Goal: Task Accomplishment & Management: Use online tool/utility

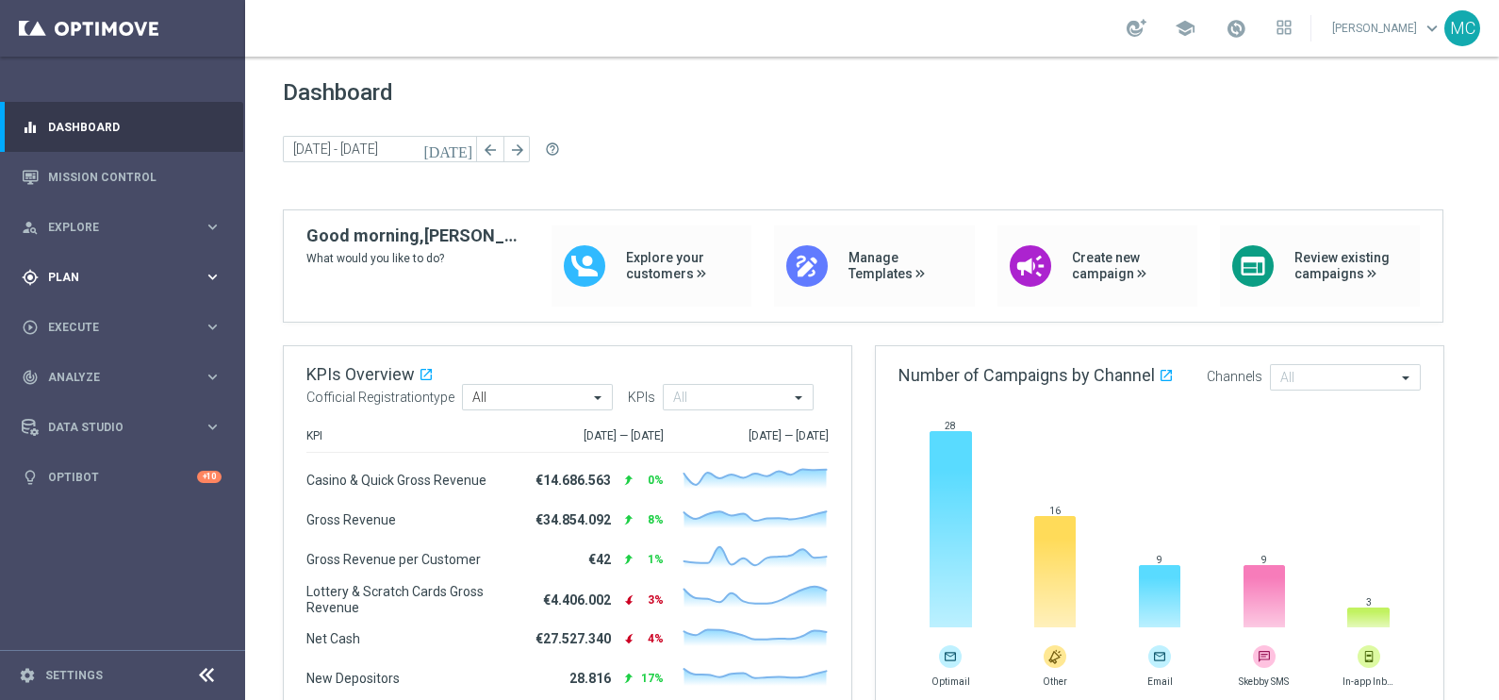
click at [212, 277] on icon "keyboard_arrow_right" at bounding box center [213, 277] width 18 height 18
click at [207, 367] on icon "keyboard_arrow_right" at bounding box center [213, 373] width 18 height 18
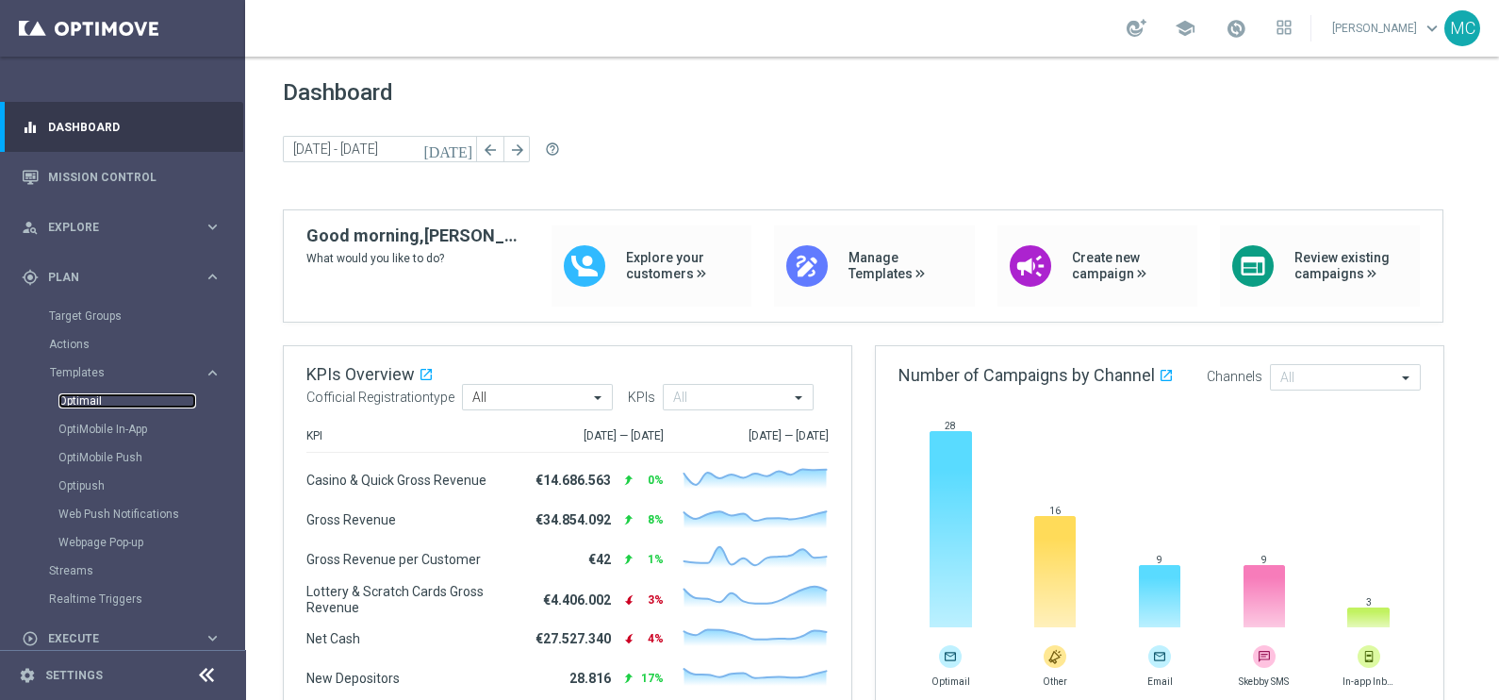
click at [92, 402] on link "Optimail" at bounding box center [127, 400] width 138 height 15
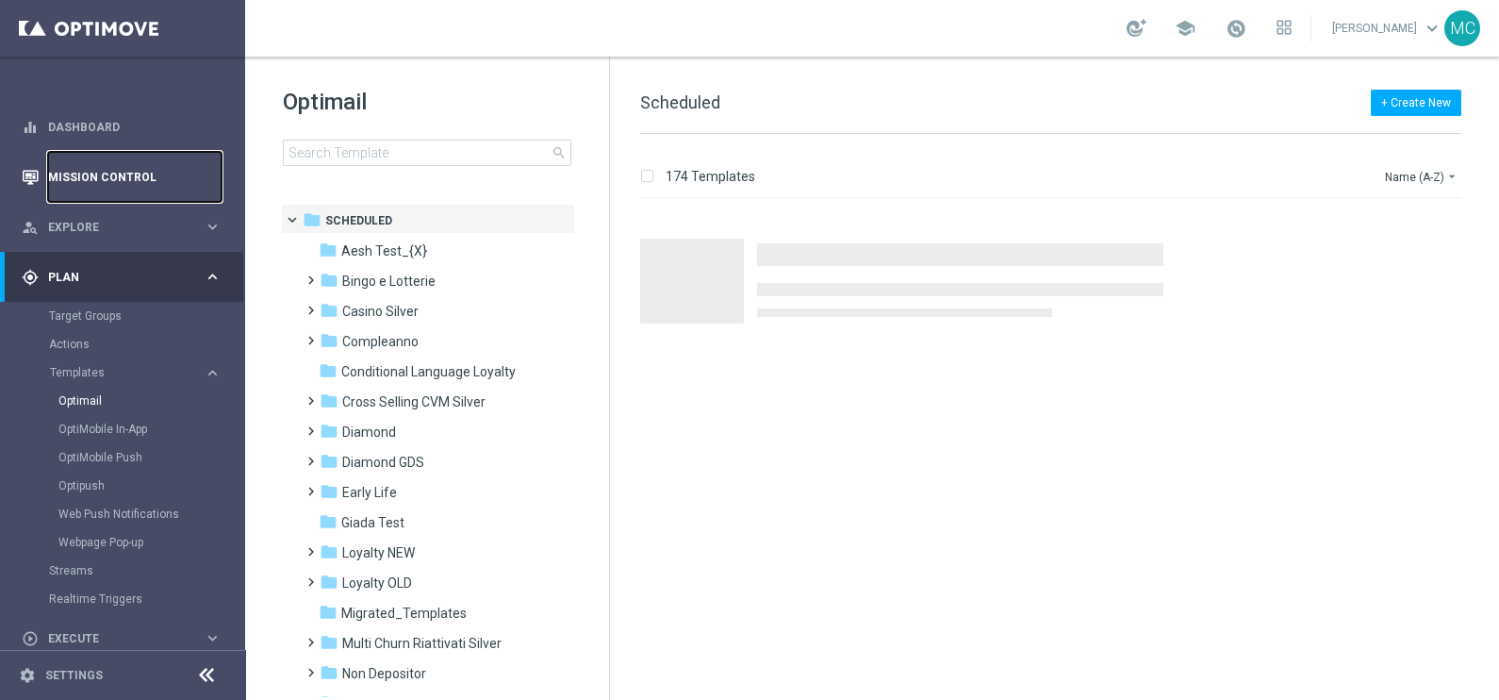
click at [72, 176] on link "Mission Control" at bounding box center [135, 177] width 174 height 50
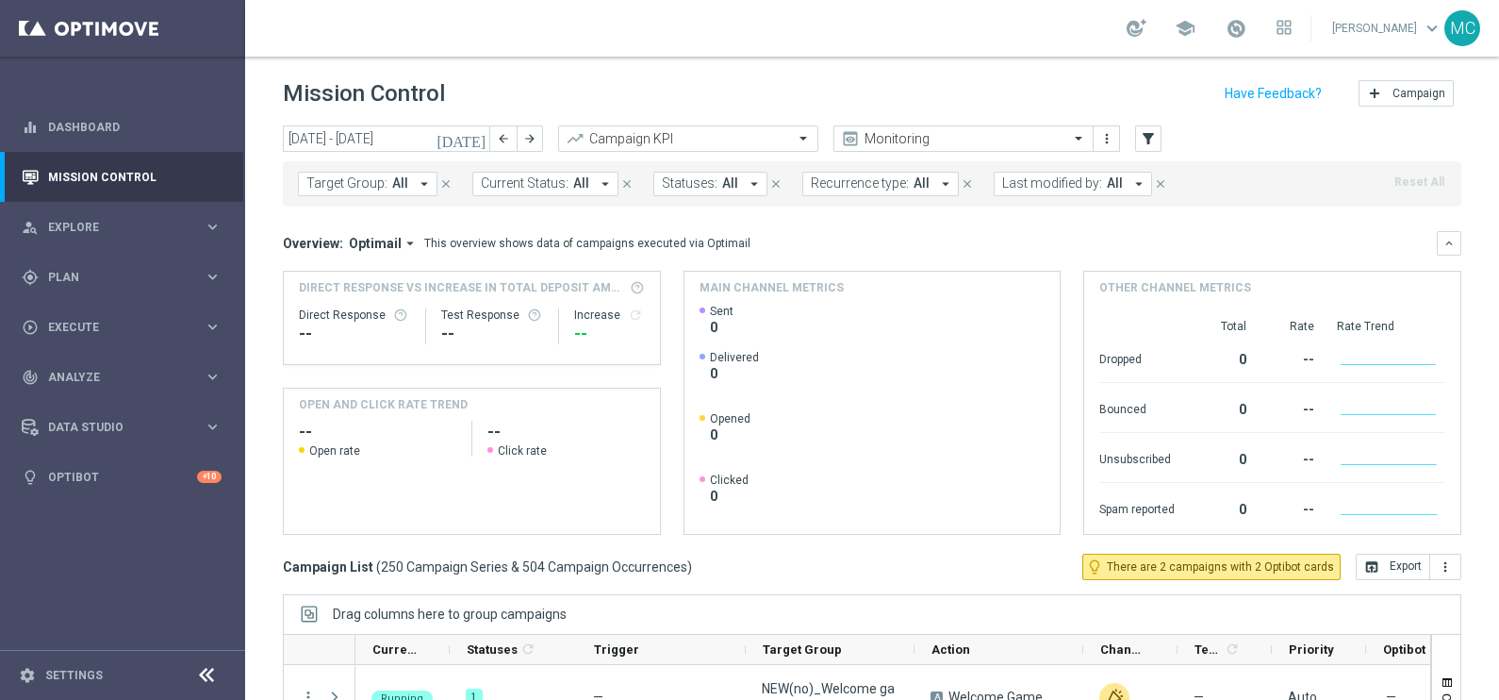
click at [1070, 187] on span "Last modified by:" at bounding box center [1052, 183] width 100 height 16
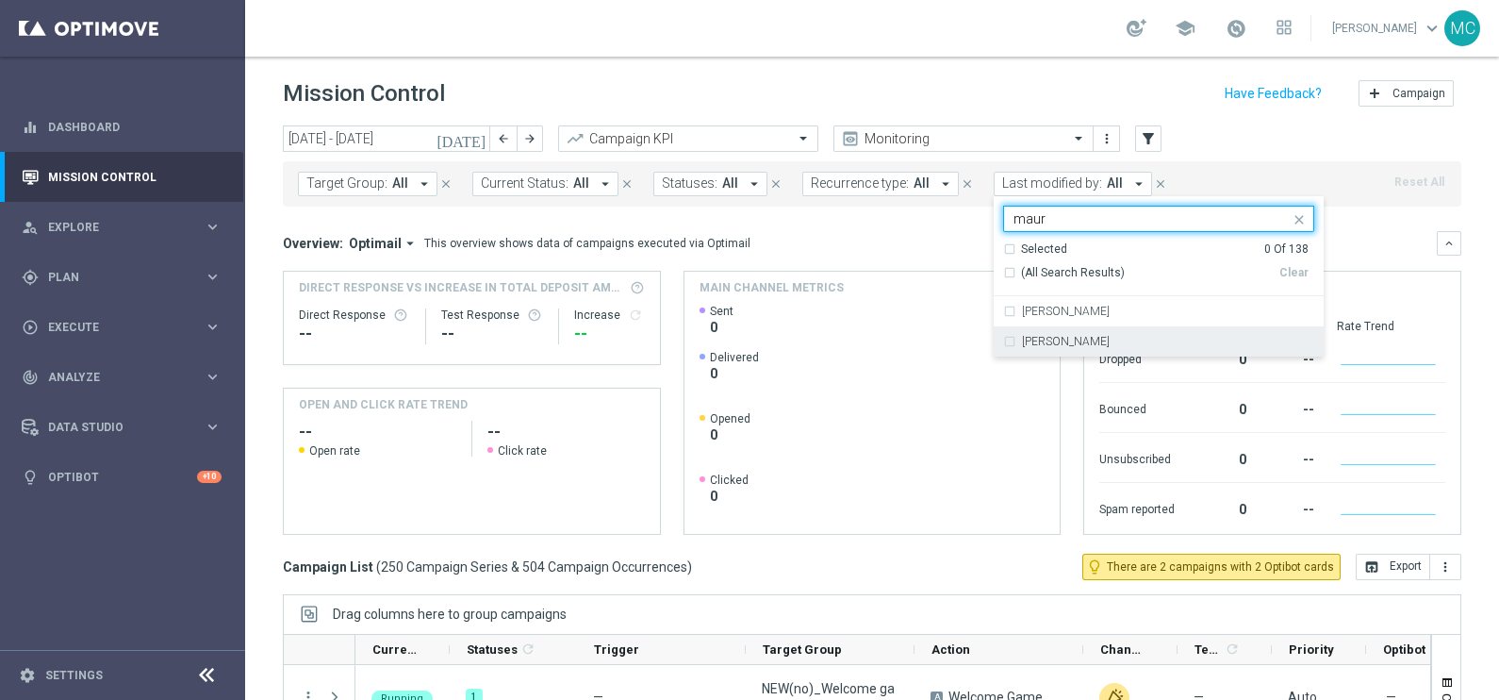
click at [1075, 339] on label "[PERSON_NAME]" at bounding box center [1066, 341] width 88 height 11
type input "maur"
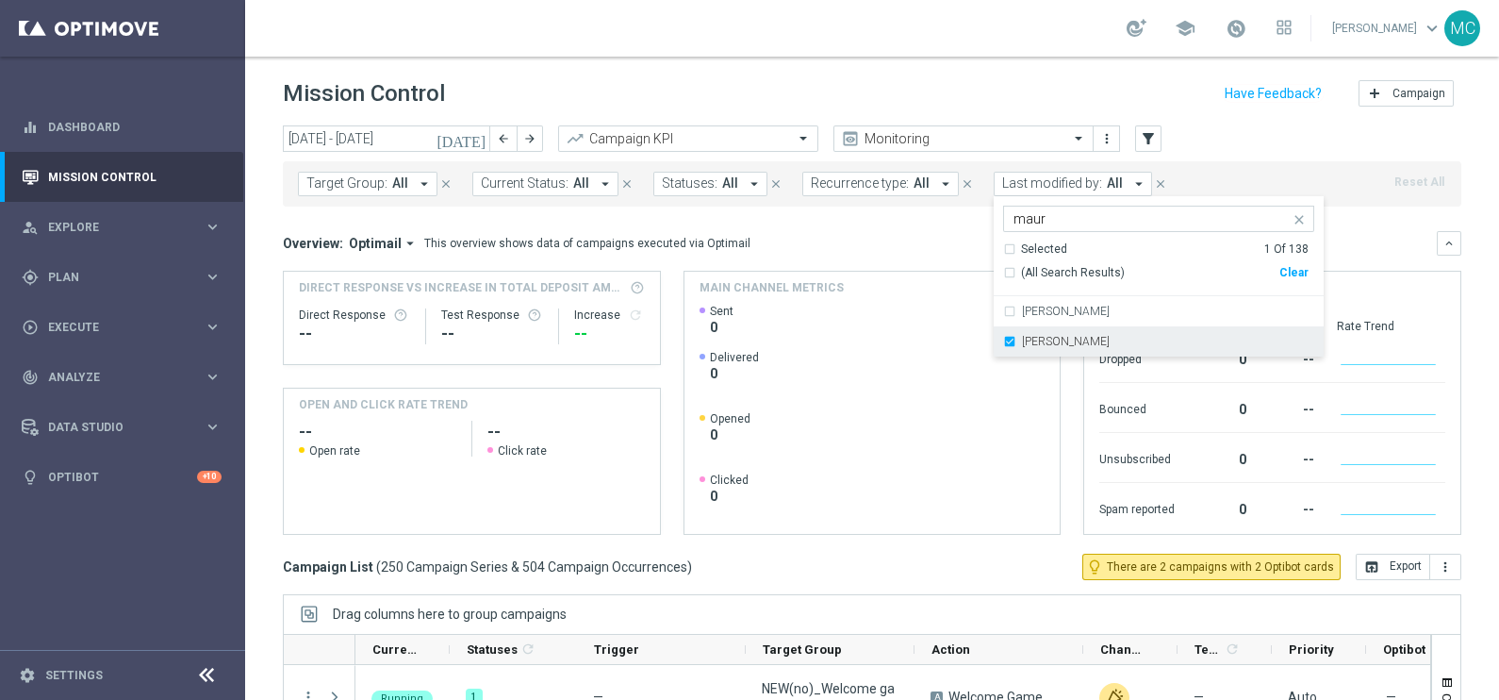
click at [1051, 341] on label "[PERSON_NAME]" at bounding box center [1066, 341] width 88 height 11
click at [1042, 339] on label "[PERSON_NAME]" at bounding box center [1066, 341] width 88 height 11
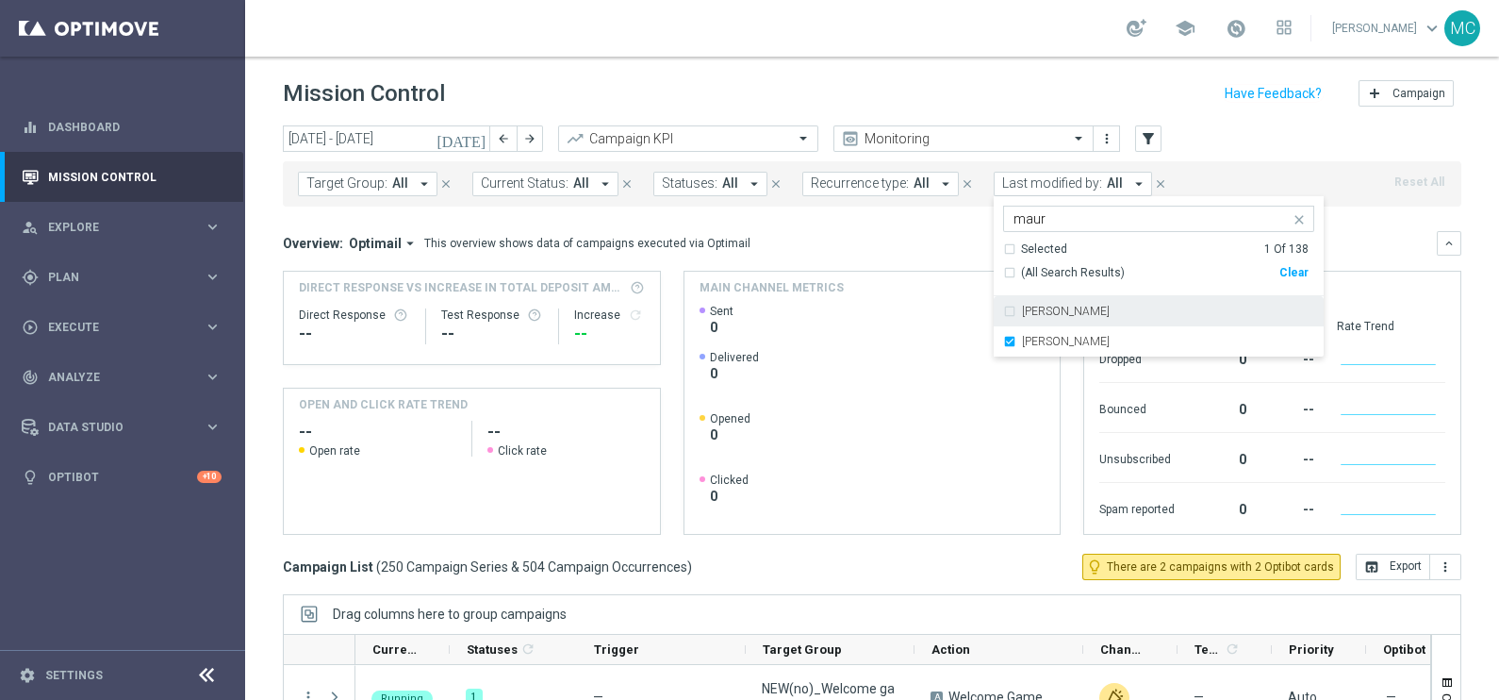
click at [1046, 81] on div "Mission Control add Campaign" at bounding box center [872, 93] width 1179 height 37
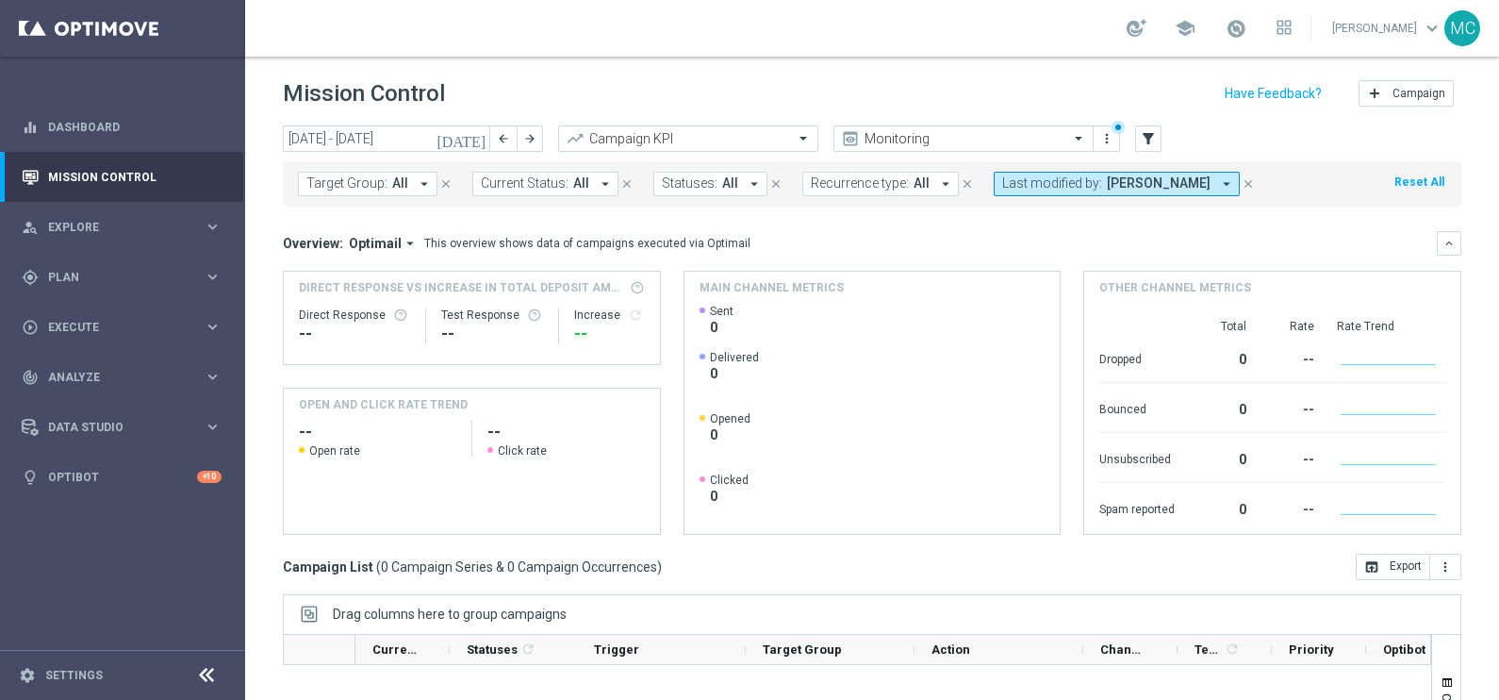
click at [478, 141] on icon "[DATE]" at bounding box center [462, 138] width 51 height 17
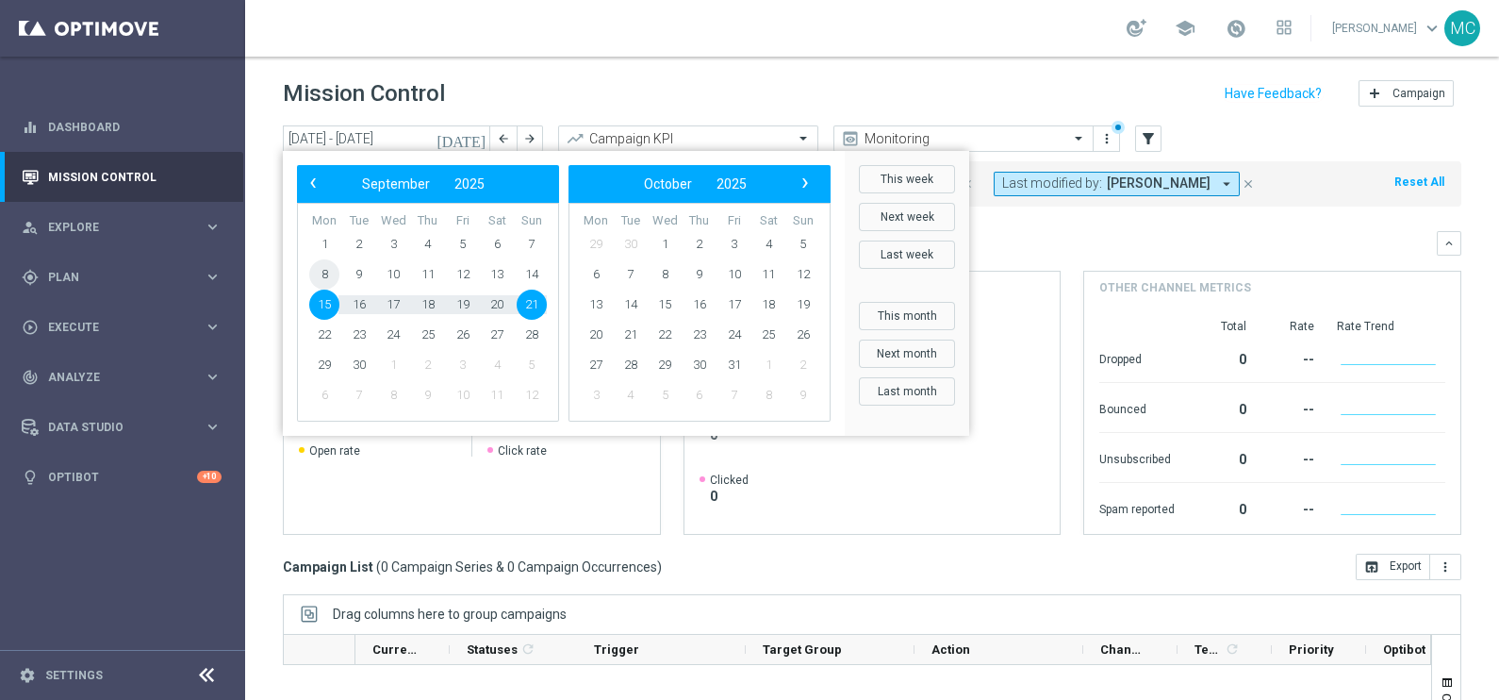
click at [326, 267] on span "8" at bounding box center [324, 274] width 30 height 30
click at [326, 301] on span "15" at bounding box center [324, 304] width 30 height 30
type input "[DATE] - [DATE]"
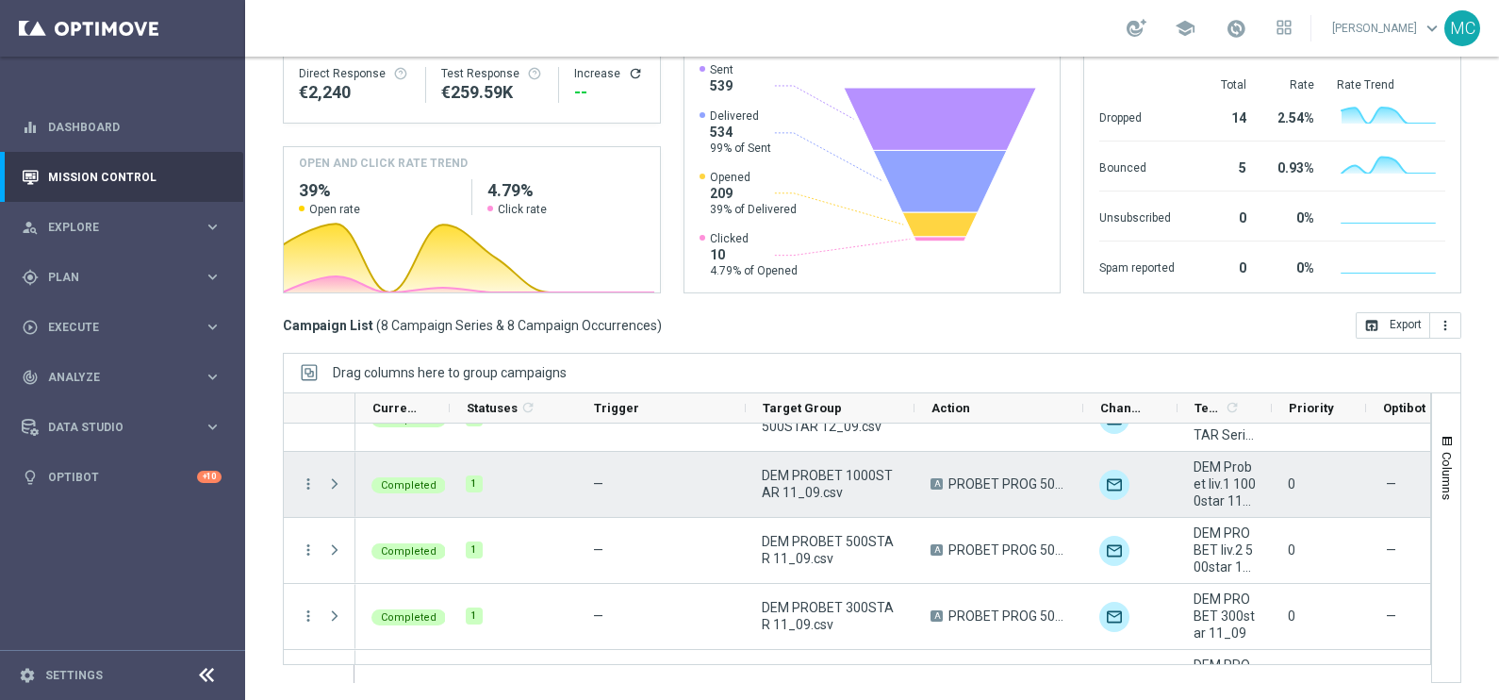
scroll to position [288, 0]
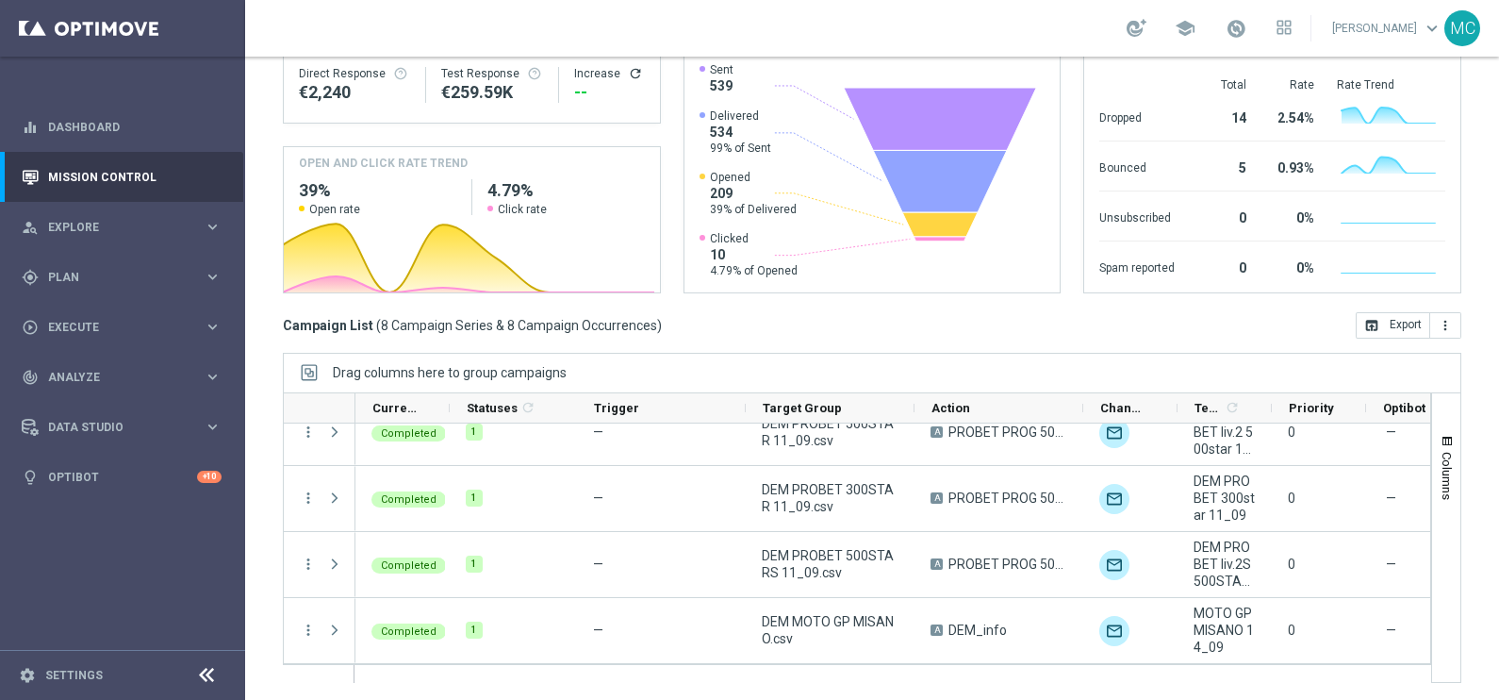
click at [830, 362] on div "Drag columns here to group campaigns" at bounding box center [872, 373] width 1179 height 40
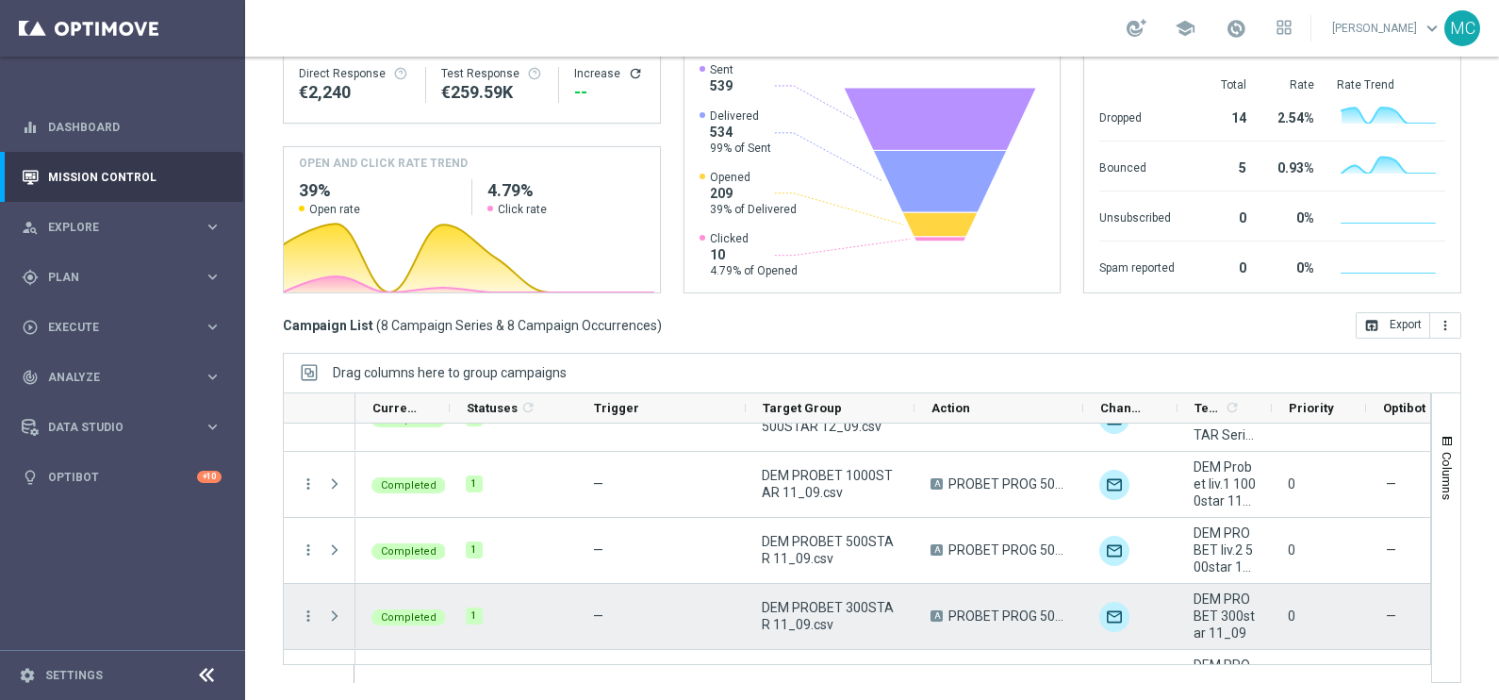
scroll to position [51, 0]
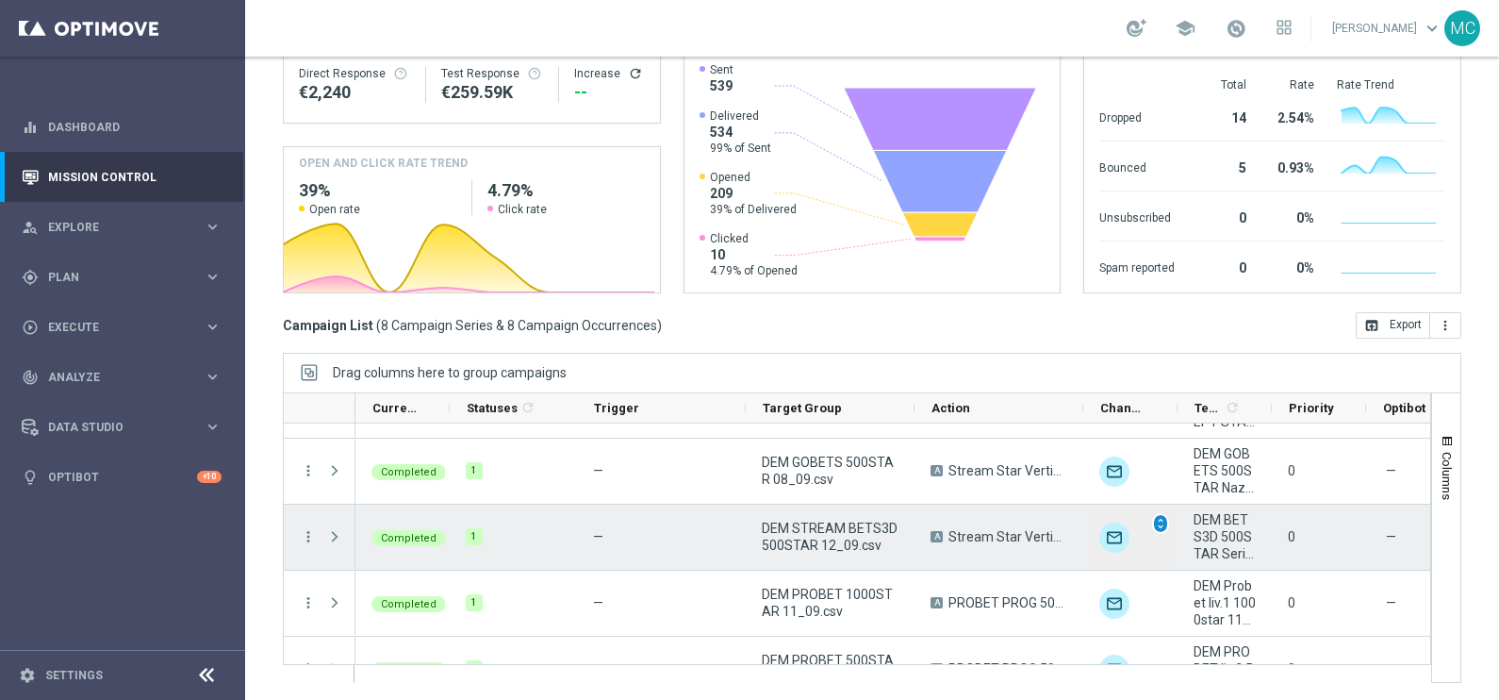
click at [1161, 523] on span "unfold_more" at bounding box center [1160, 523] width 13 height 13
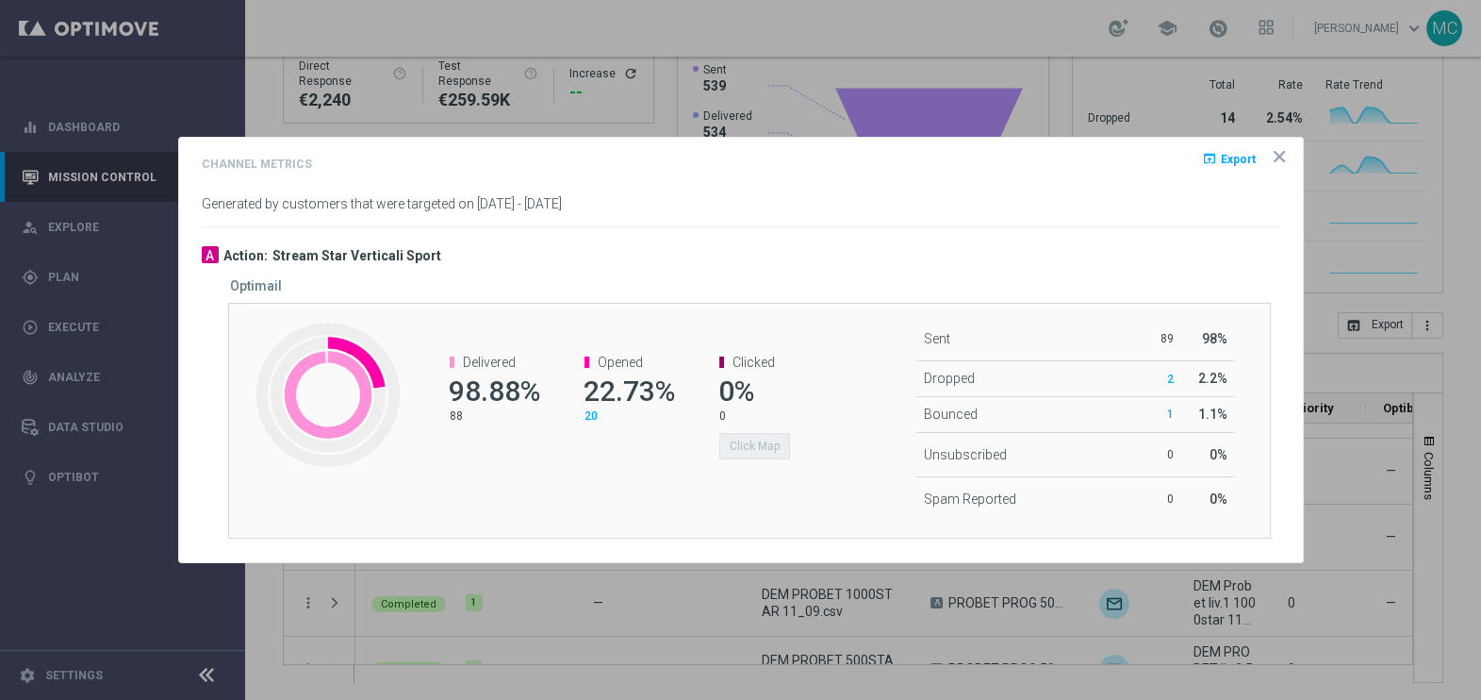
click at [1281, 157] on icon "icon" at bounding box center [1279, 156] width 9 height 9
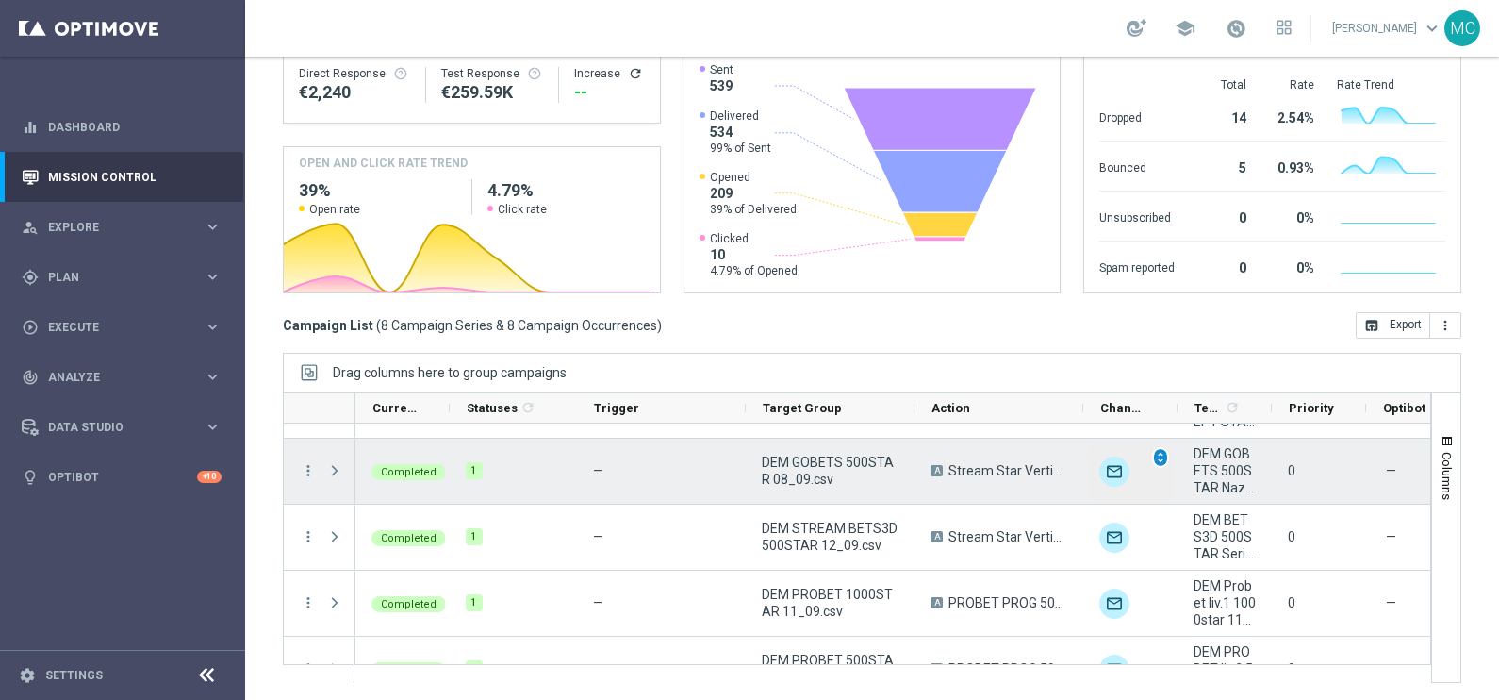
click at [1162, 455] on span "unfold_more" at bounding box center [1160, 457] width 13 height 13
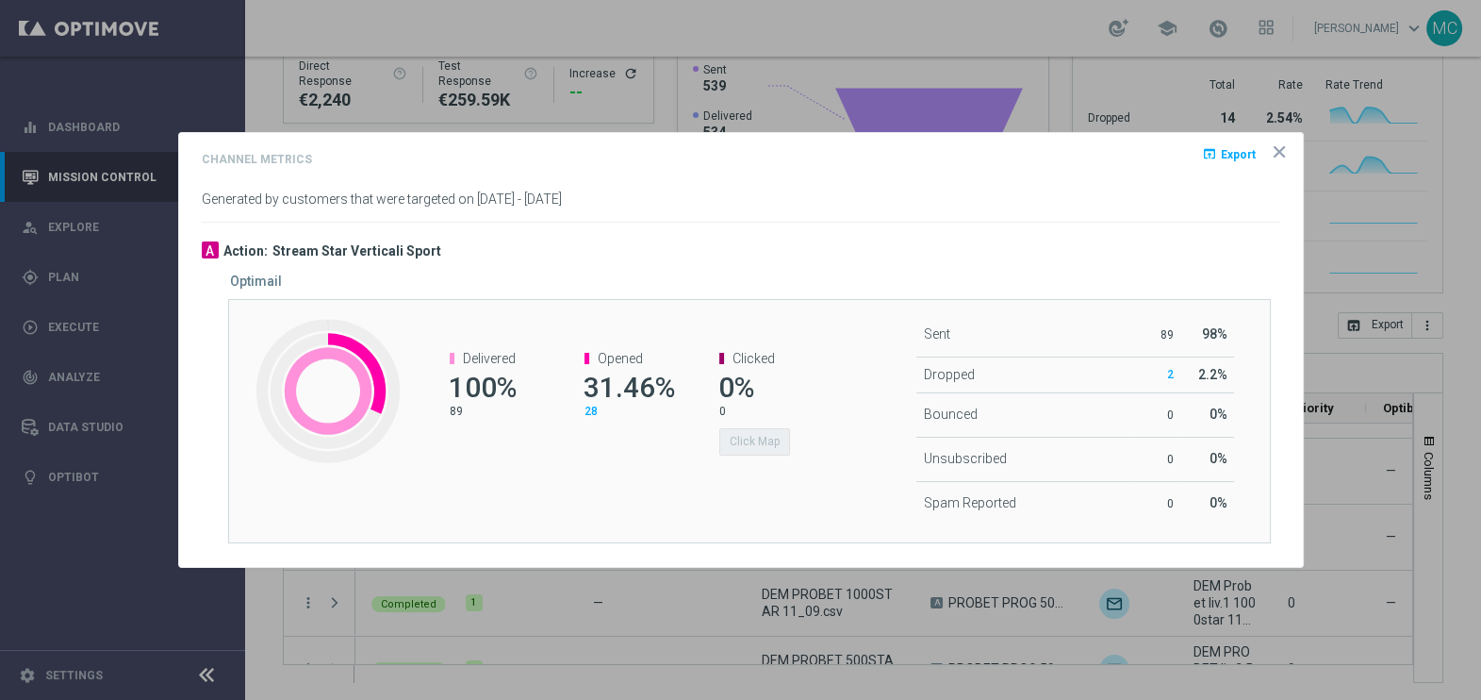
click at [1281, 155] on icon "icon" at bounding box center [1279, 151] width 9 height 9
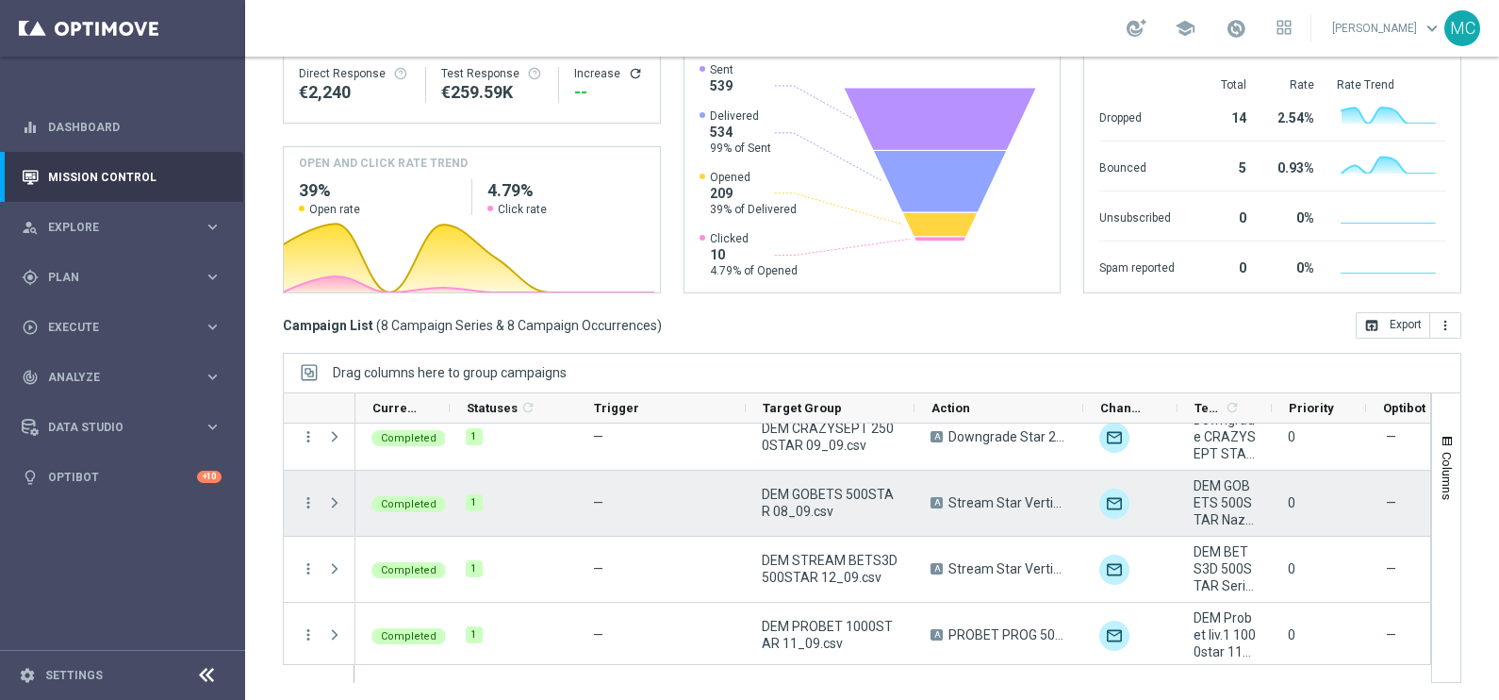
scroll to position [0, 0]
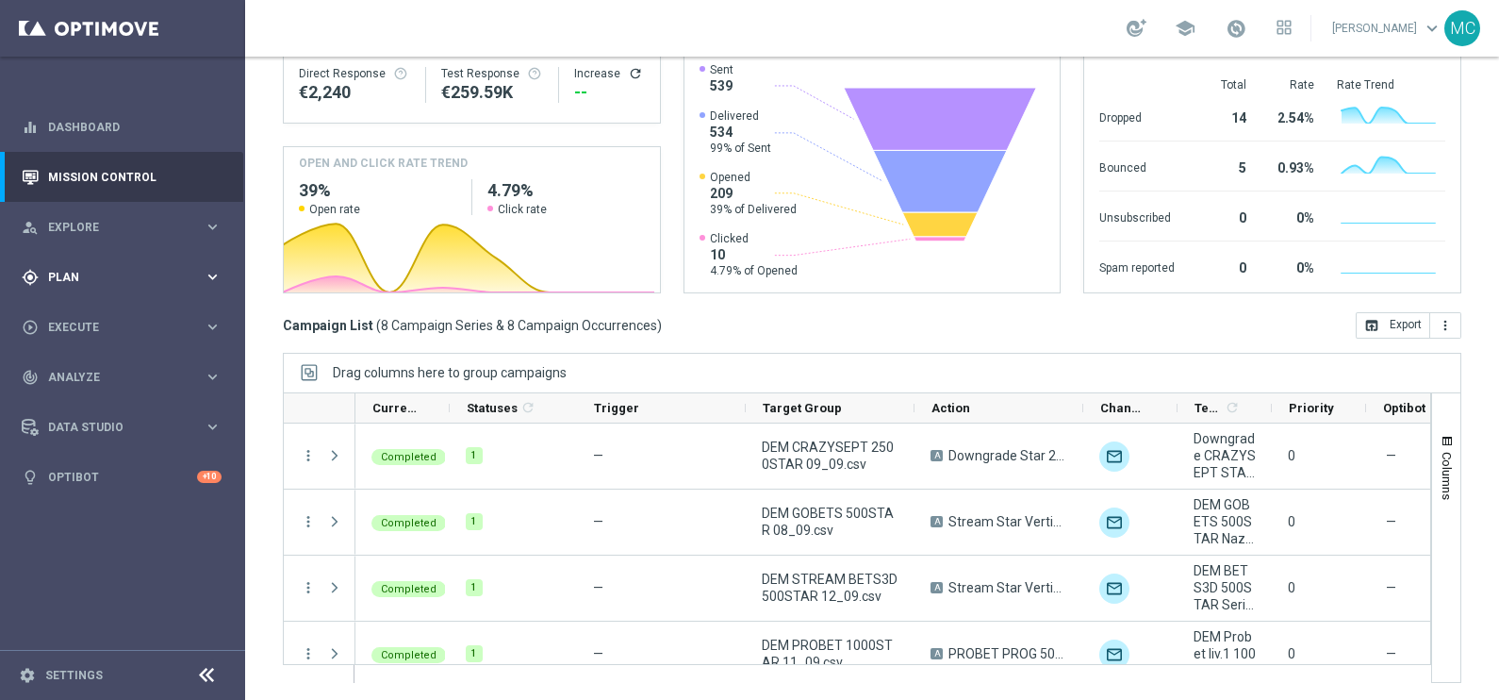
click at [217, 272] on icon "keyboard_arrow_right" at bounding box center [213, 277] width 18 height 18
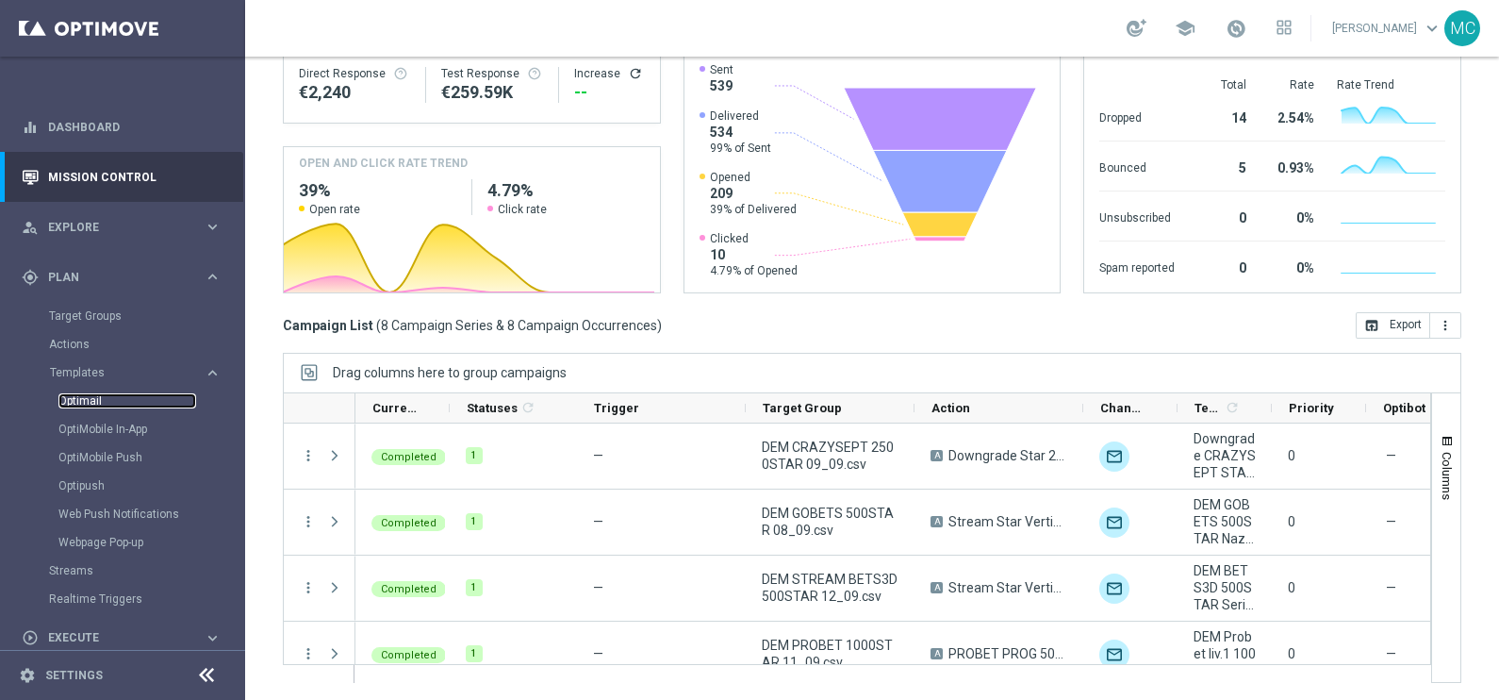
click at [134, 396] on link "Optimail" at bounding box center [127, 400] width 138 height 15
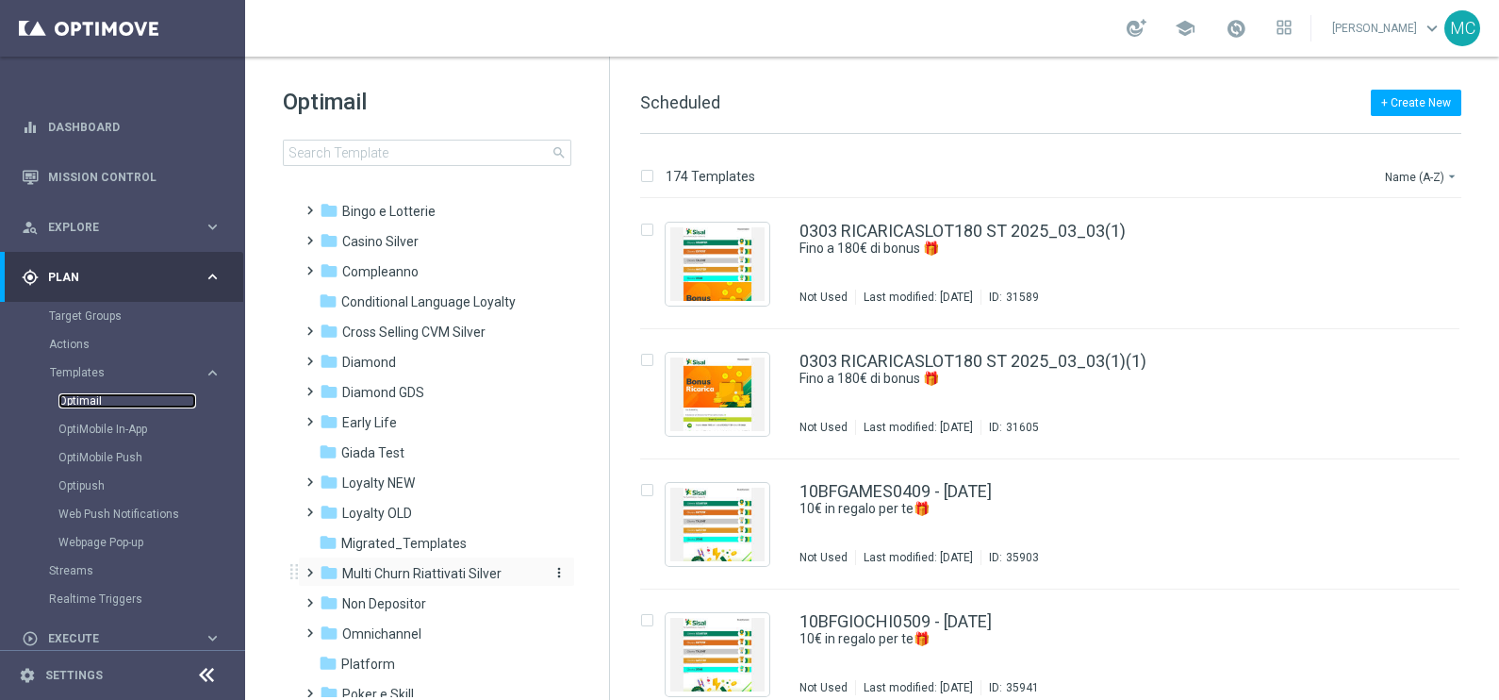
scroll to position [117, 0]
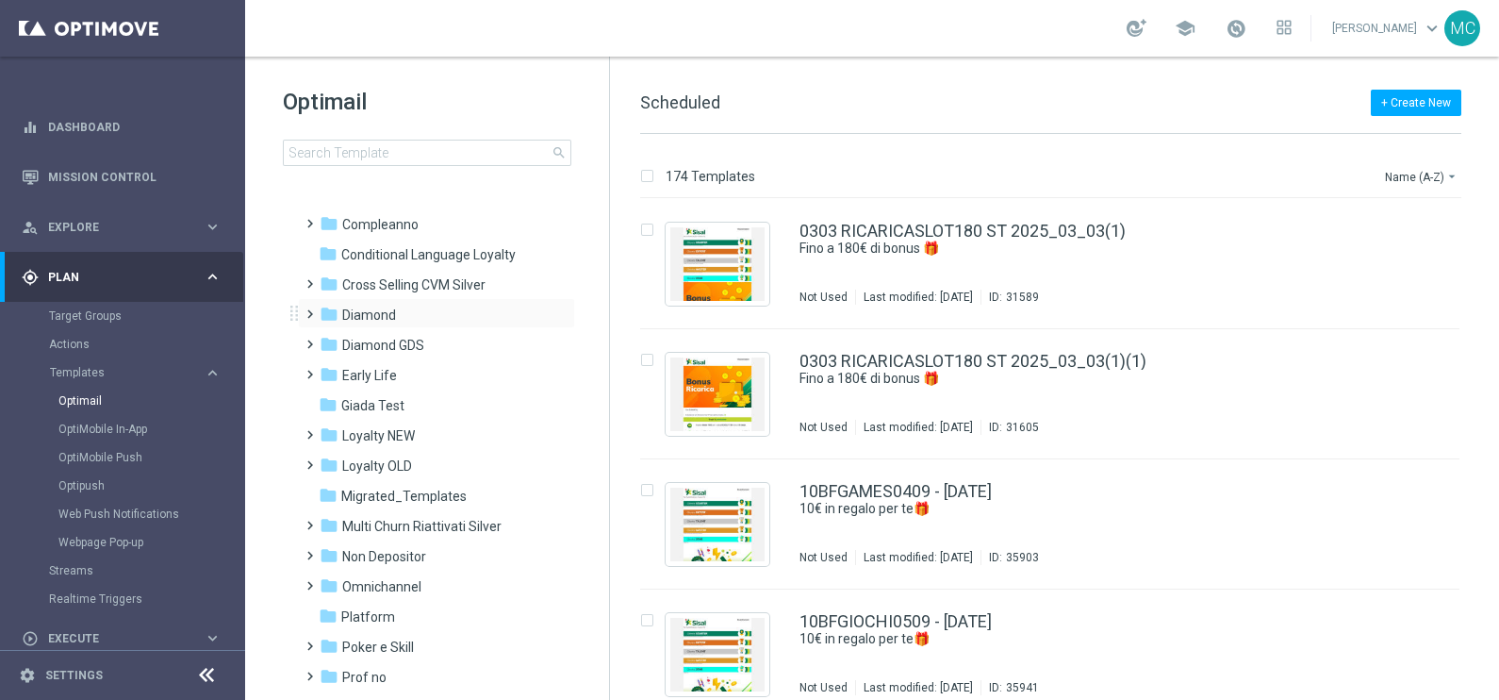
click at [305, 302] on span at bounding box center [307, 306] width 8 height 8
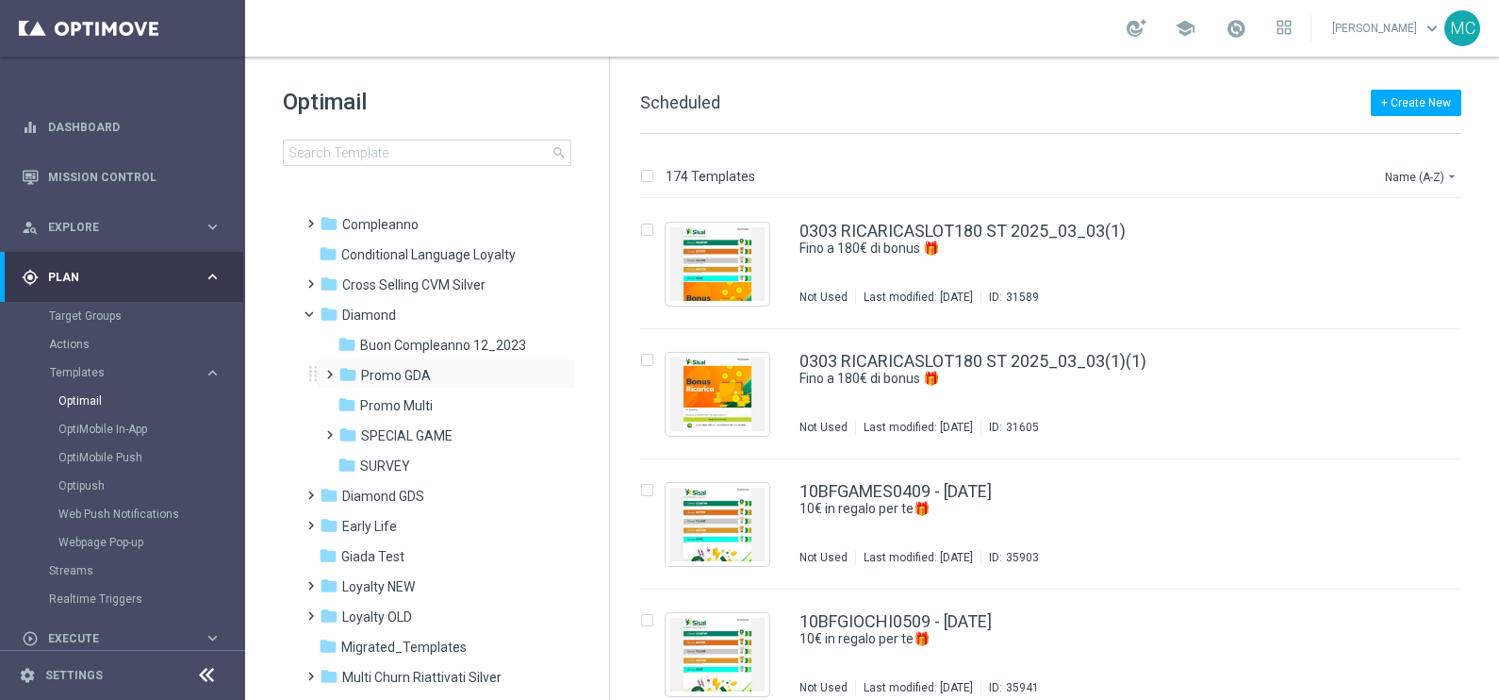
click at [330, 368] on span at bounding box center [326, 366] width 8 height 8
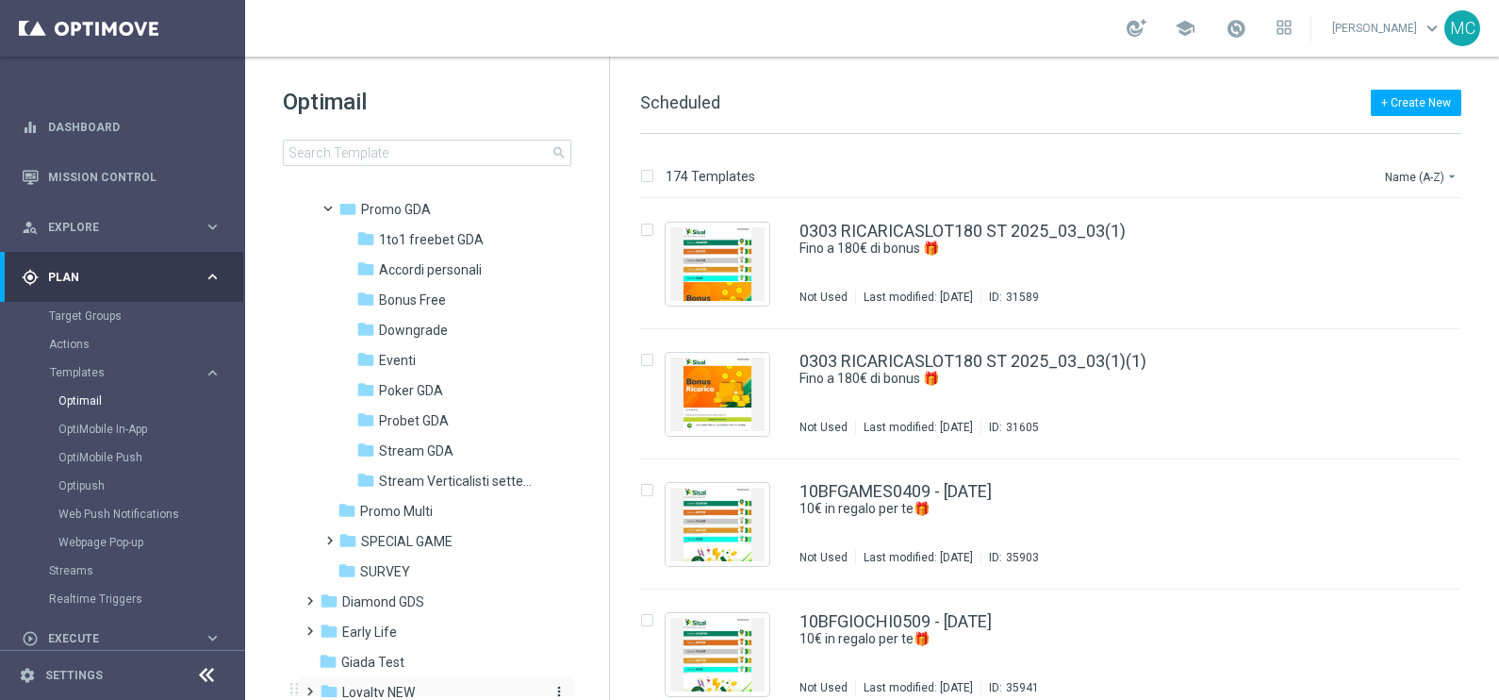
scroll to position [471, 0]
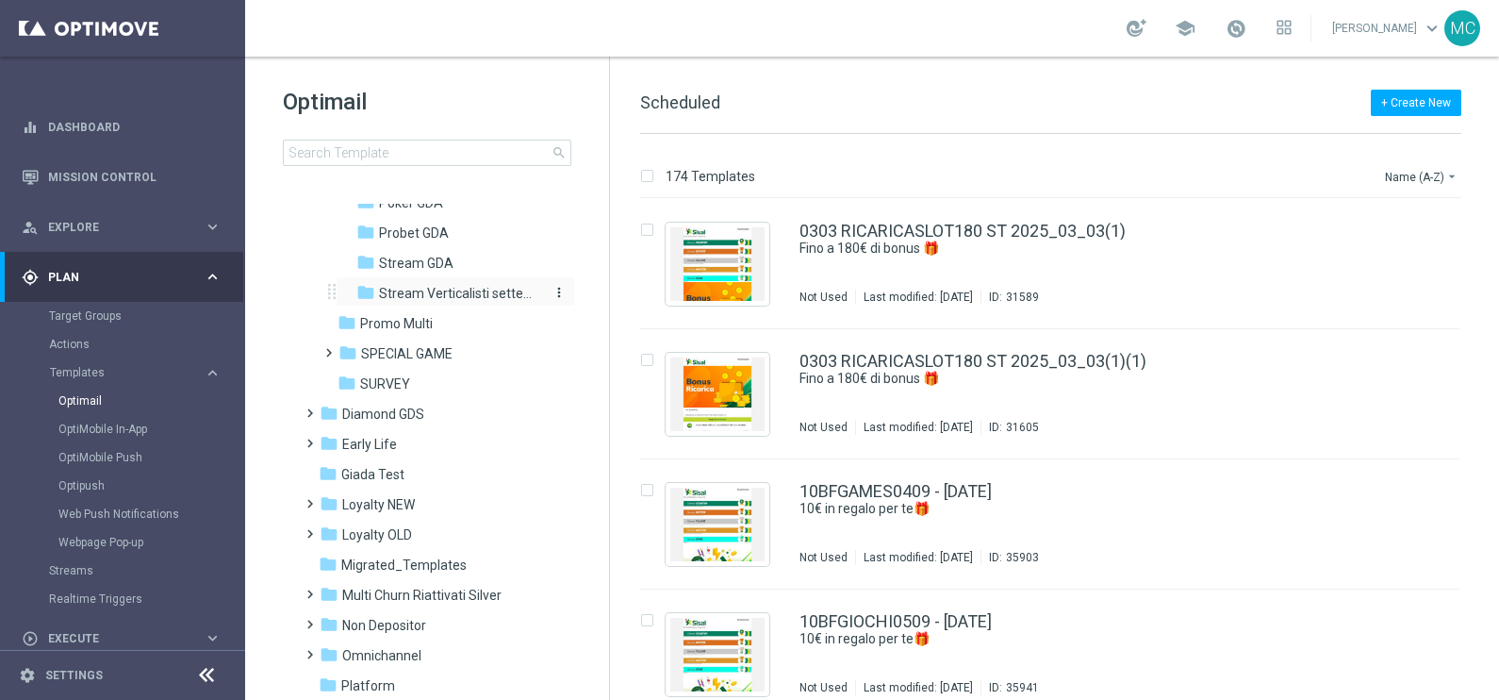
click at [413, 290] on span "Stream Verticalisti settembre 2025" at bounding box center [460, 293] width 163 height 17
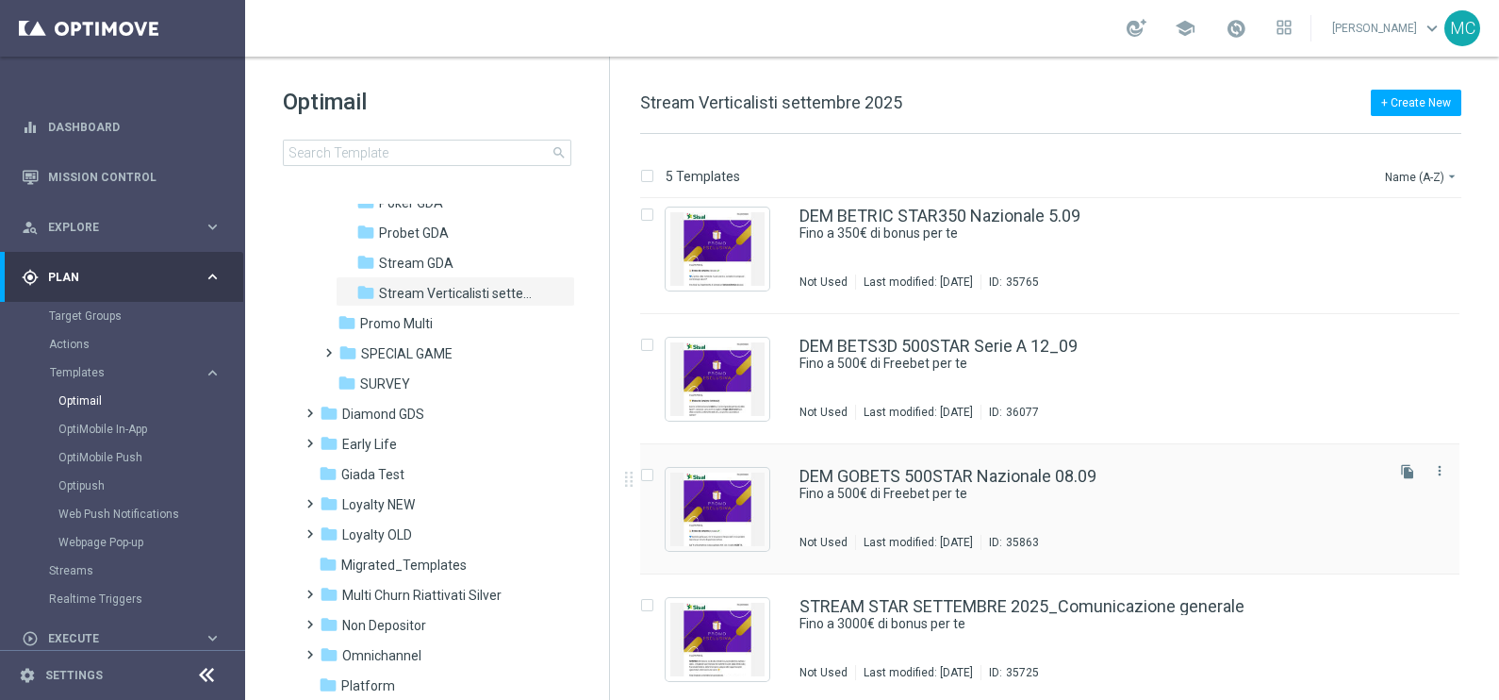
scroll to position [150, 0]
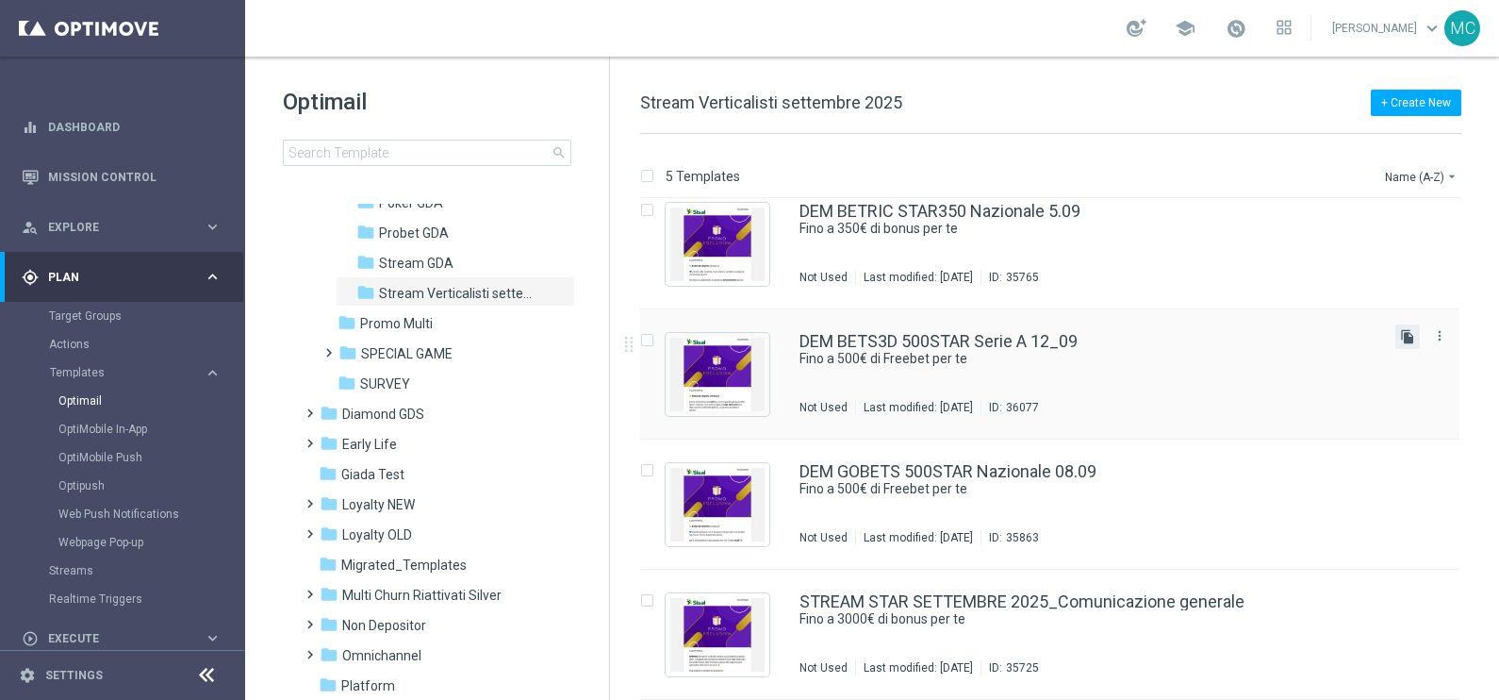
click at [1402, 339] on icon "file_copy" at bounding box center [1407, 336] width 15 height 15
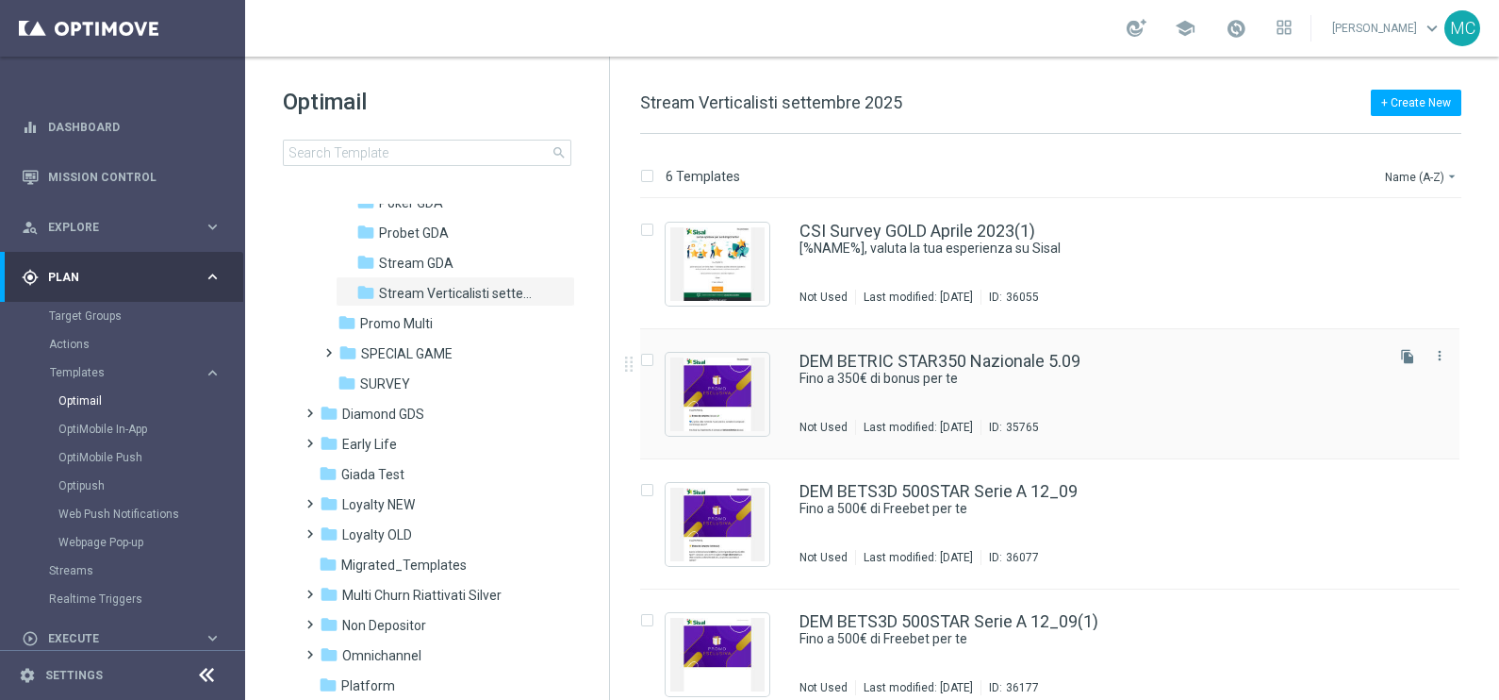
scroll to position [117, 0]
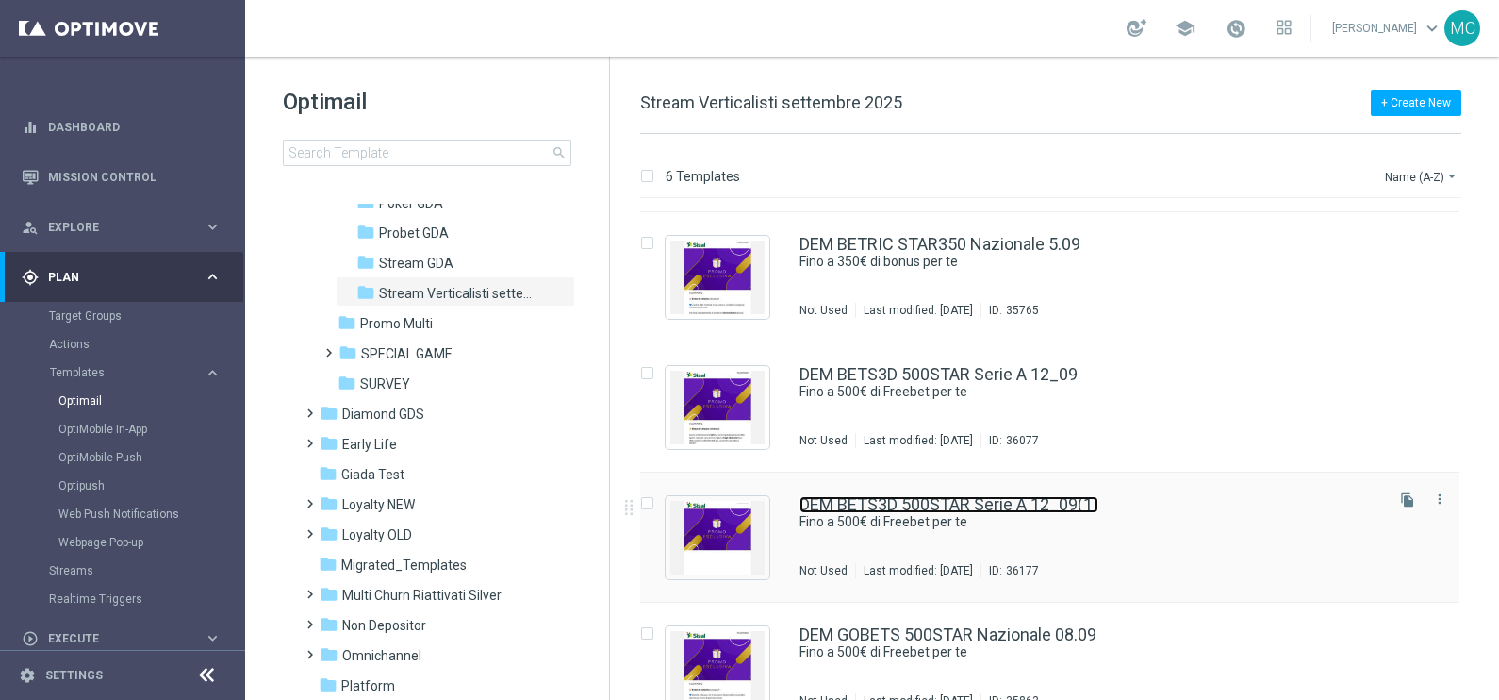
click at [960, 496] on link "DEM BETS3D 500STAR Serie A 12_09(1)" at bounding box center [949, 504] width 299 height 17
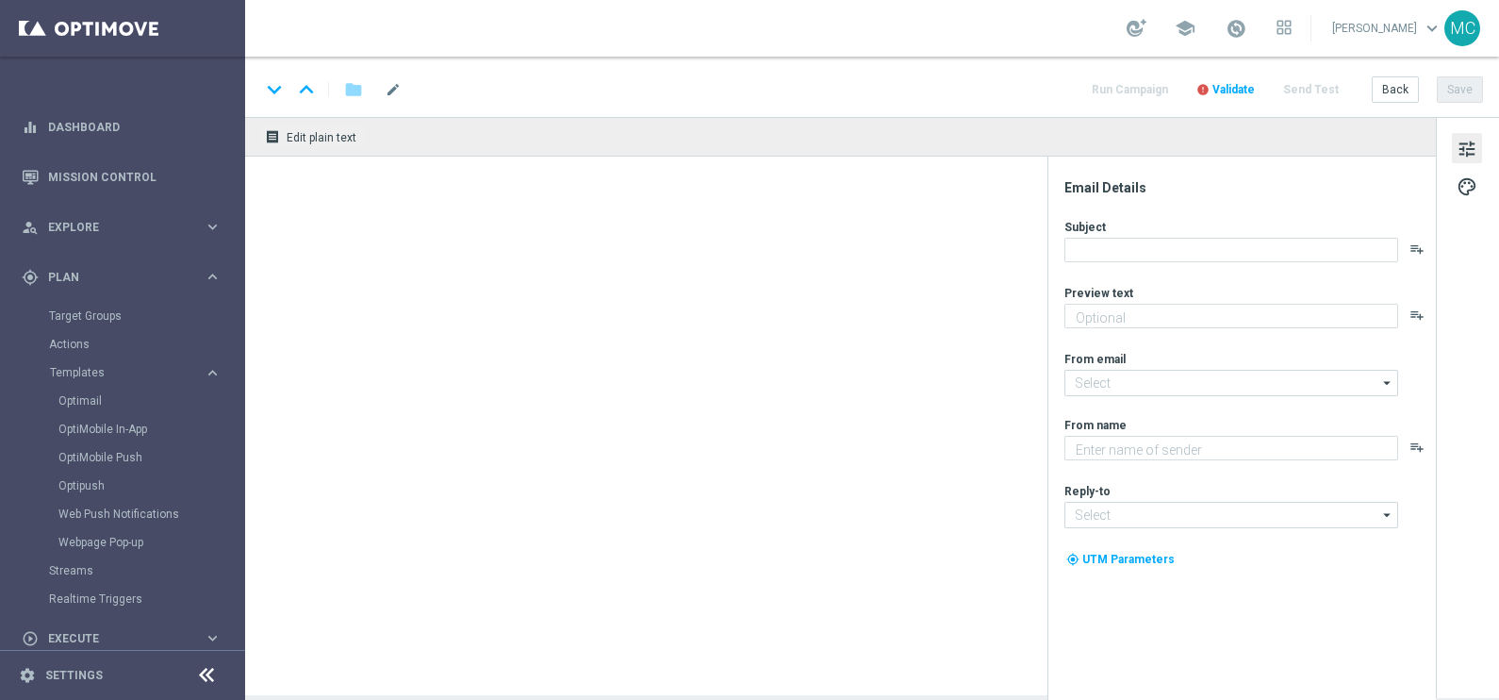
type textarea "🏆 Un mese [PERSON_NAME]. Solo su SISAL."
type input "[EMAIL_ADDRESS][DOMAIN_NAME]"
type textarea "Sisal"
type input "[EMAIL_ADDRESS][DOMAIN_NAME]"
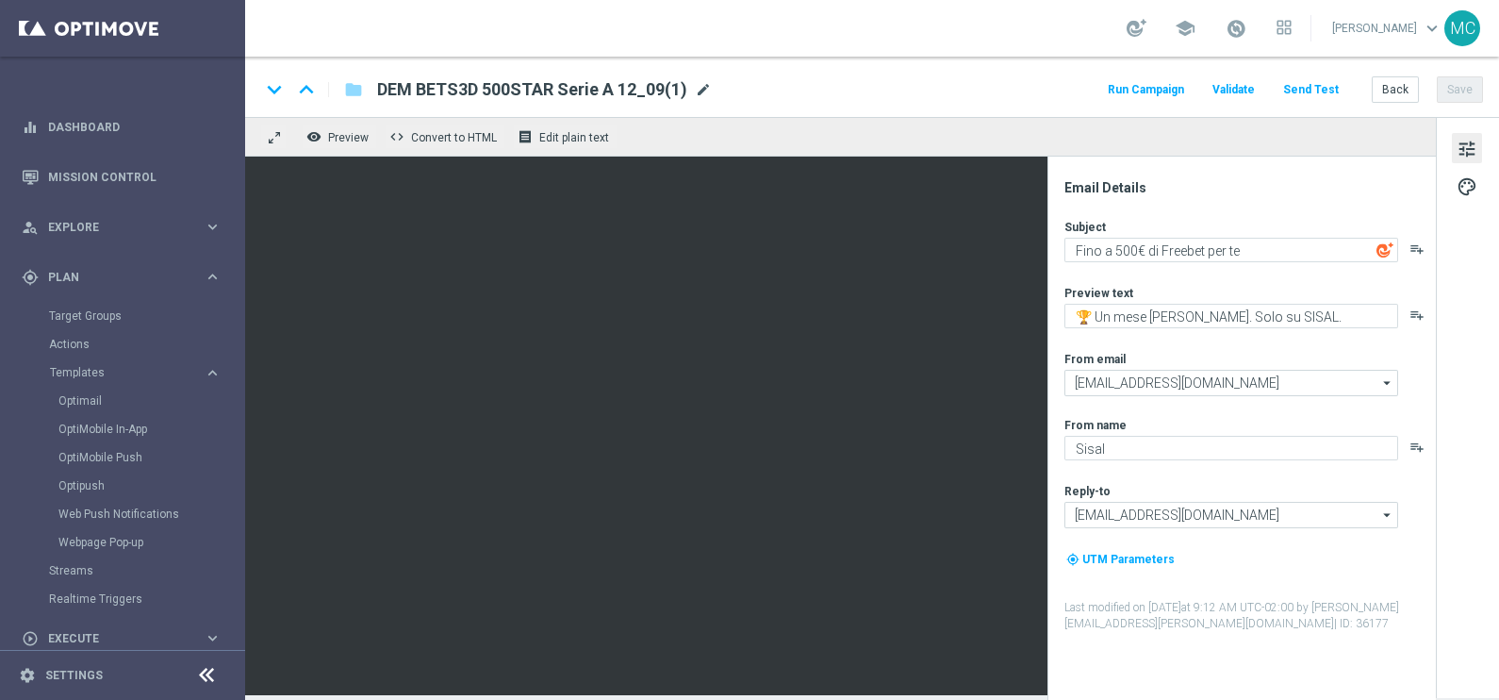
click at [702, 90] on span "mode_edit" at bounding box center [703, 89] width 17 height 17
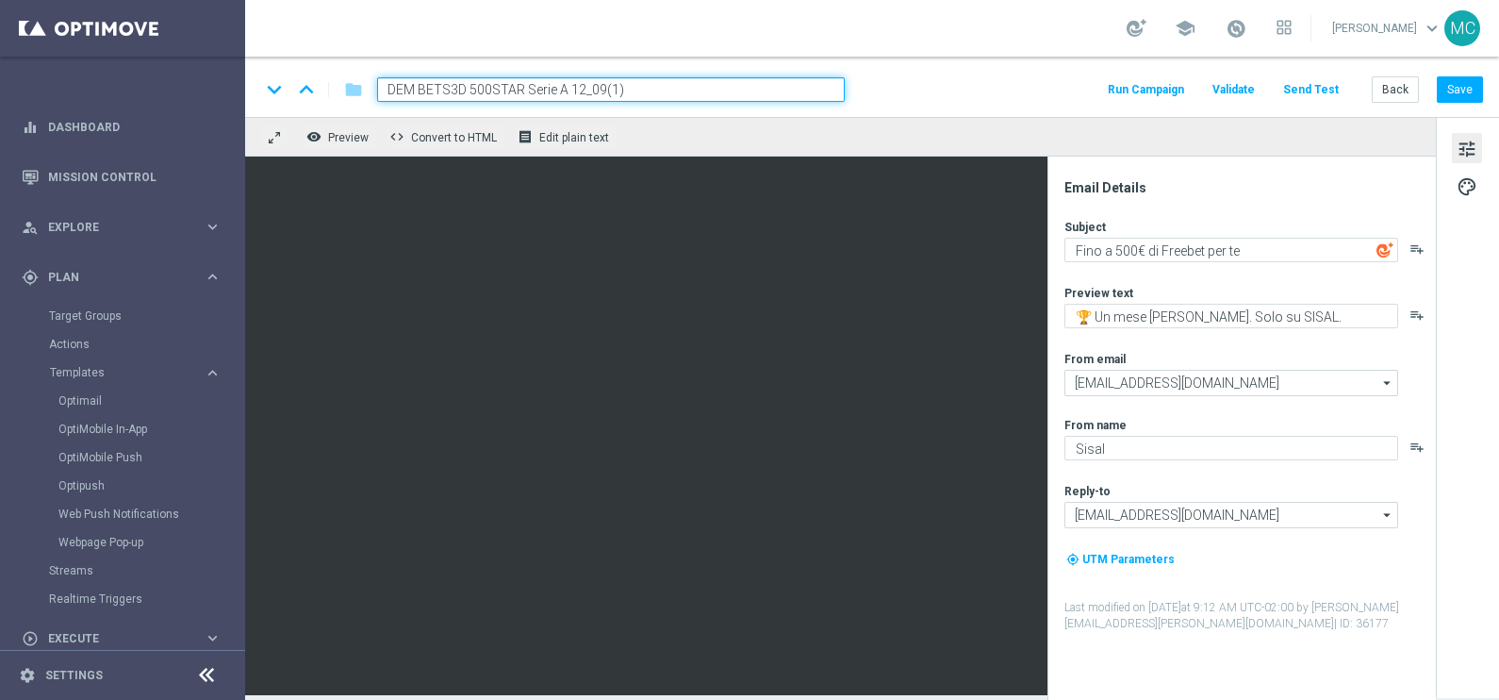
drag, startPoint x: 494, startPoint y: 83, endPoint x: 421, endPoint y: 84, distance: 72.6
click at [421, 84] on input "DEM BETS3D 500STAR Serie A 12_09(1)" at bounding box center [611, 89] width 468 height 25
drag, startPoint x: 572, startPoint y: 90, endPoint x: 531, endPoint y: 91, distance: 41.5
click at [531, 91] on input "DEM IPERBET 400STAR Serie A 12_09(1)" at bounding box center [611, 89] width 468 height 25
click at [656, 87] on input "DEM IPERBET 400STAR Champions League 12_09(1)" at bounding box center [611, 89] width 468 height 25
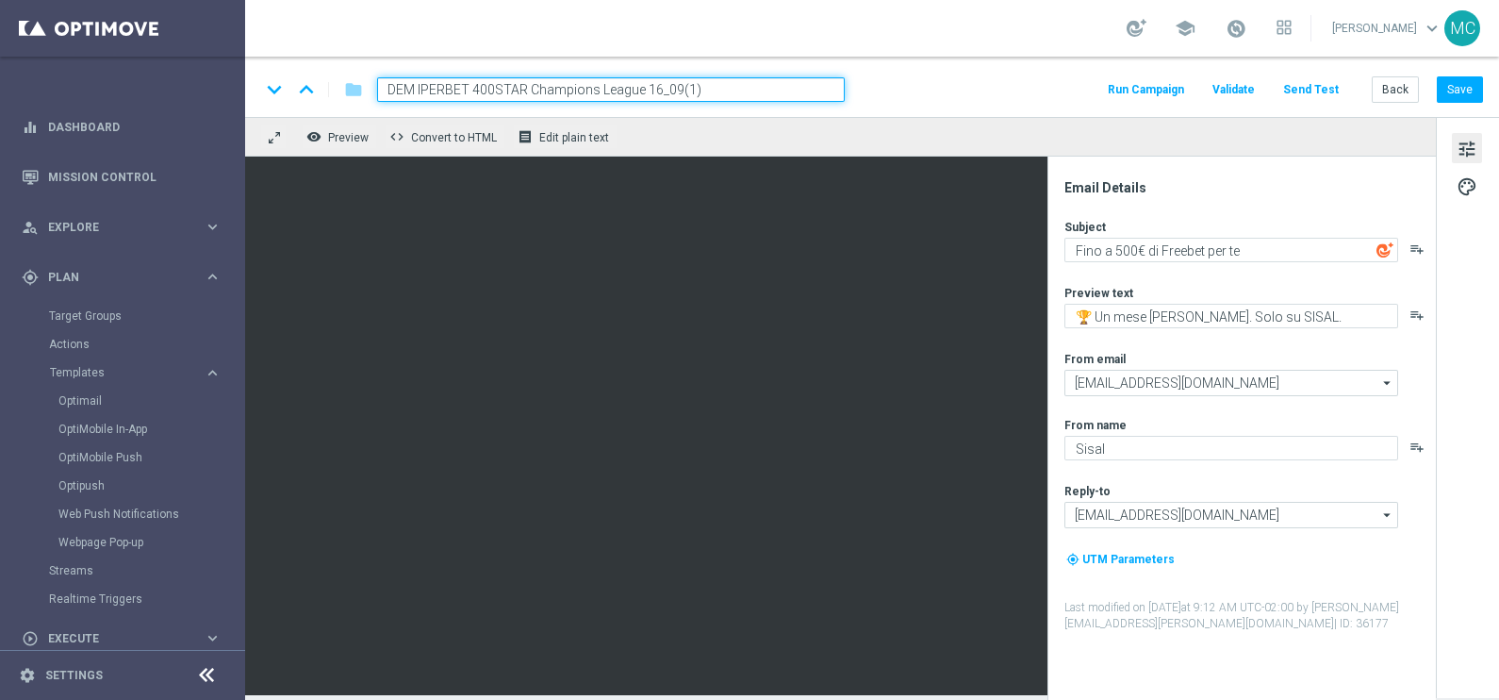
click at [693, 87] on input "DEM IPERBET 400STAR Champions League 16_09(1)" at bounding box center [611, 89] width 468 height 25
type input "DEM IPERBET 400STAR Champions League 16_09"
click at [1462, 88] on button "Save" at bounding box center [1460, 89] width 46 height 26
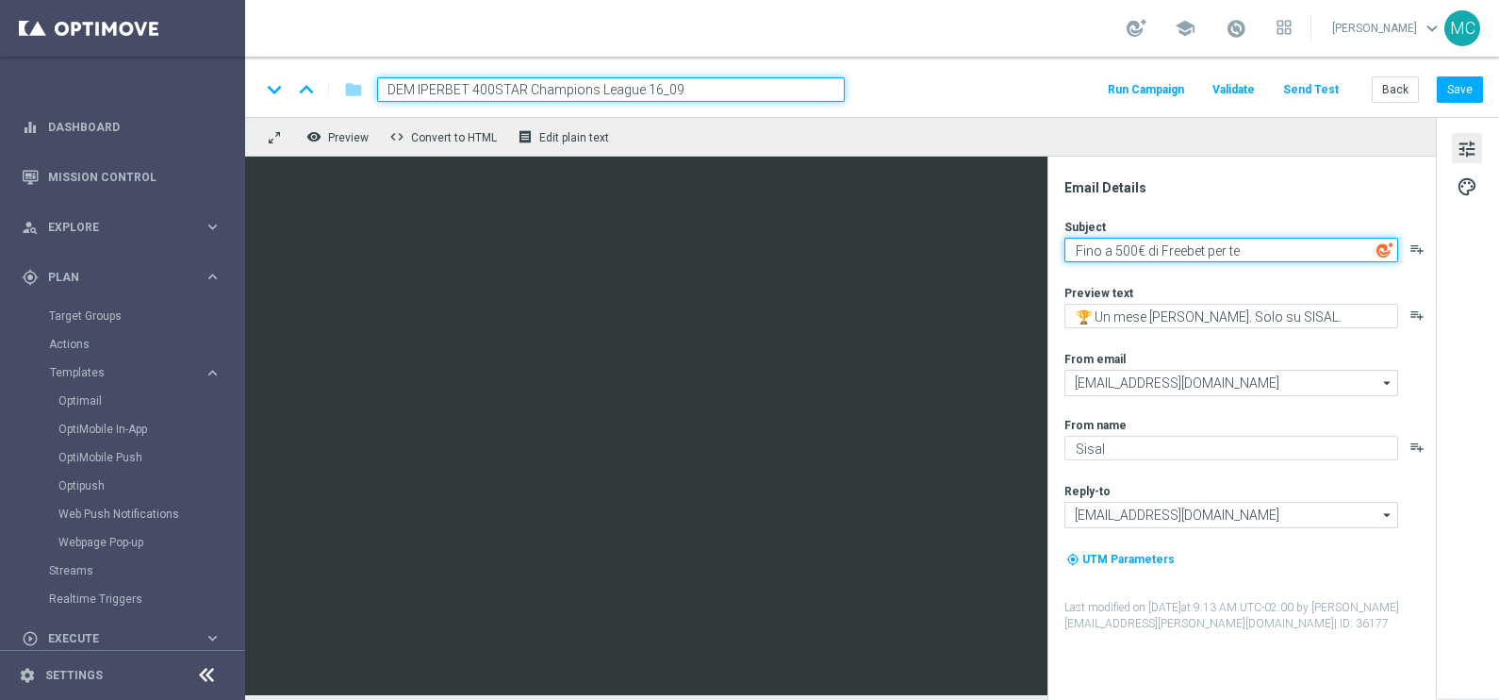
click at [1121, 248] on textarea "Fino a 500€ di Freebet per te" at bounding box center [1232, 250] width 334 height 25
drag, startPoint x: 1205, startPoint y: 246, endPoint x: 1158, endPoint y: 250, distance: 47.3
click at [1158, 250] on textarea "Fino a 400€ di Freebet per te" at bounding box center [1232, 250] width 334 height 25
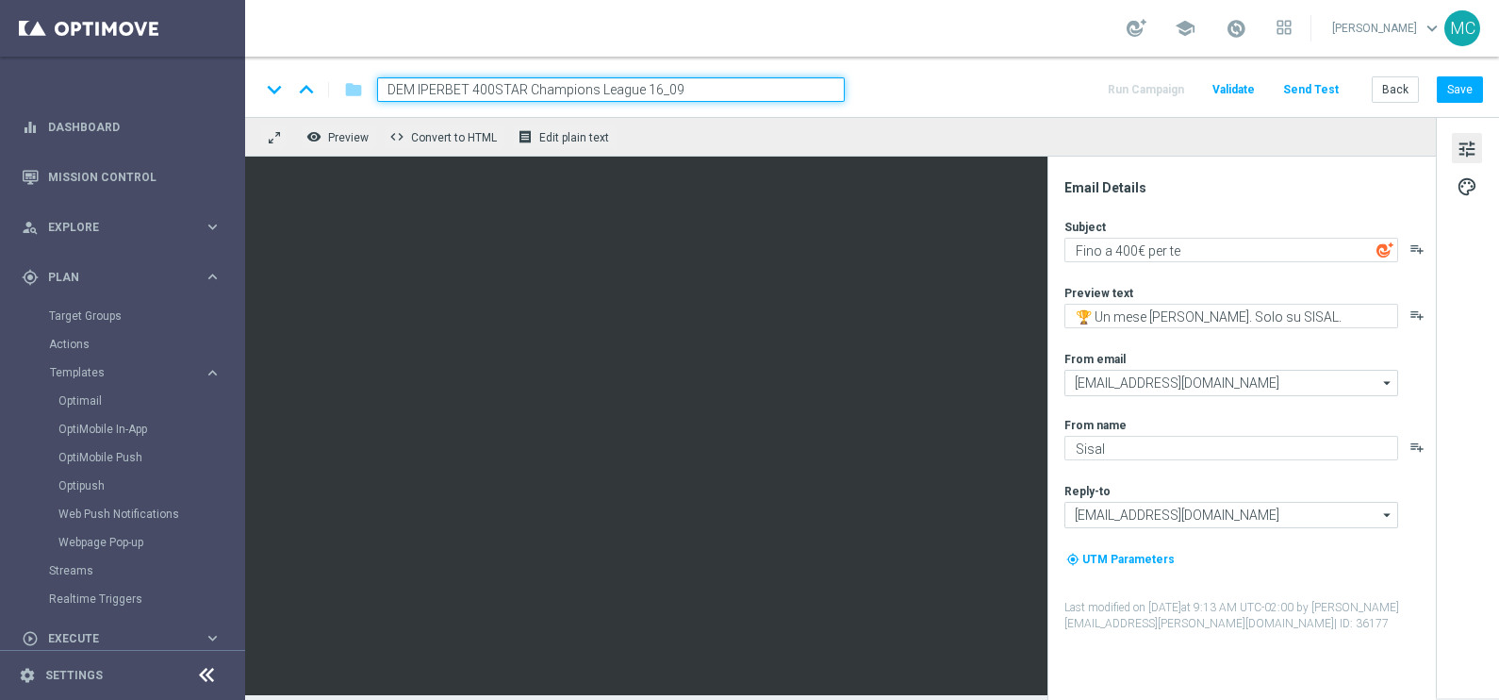
click at [1198, 222] on div "Subject" at bounding box center [1250, 226] width 370 height 15
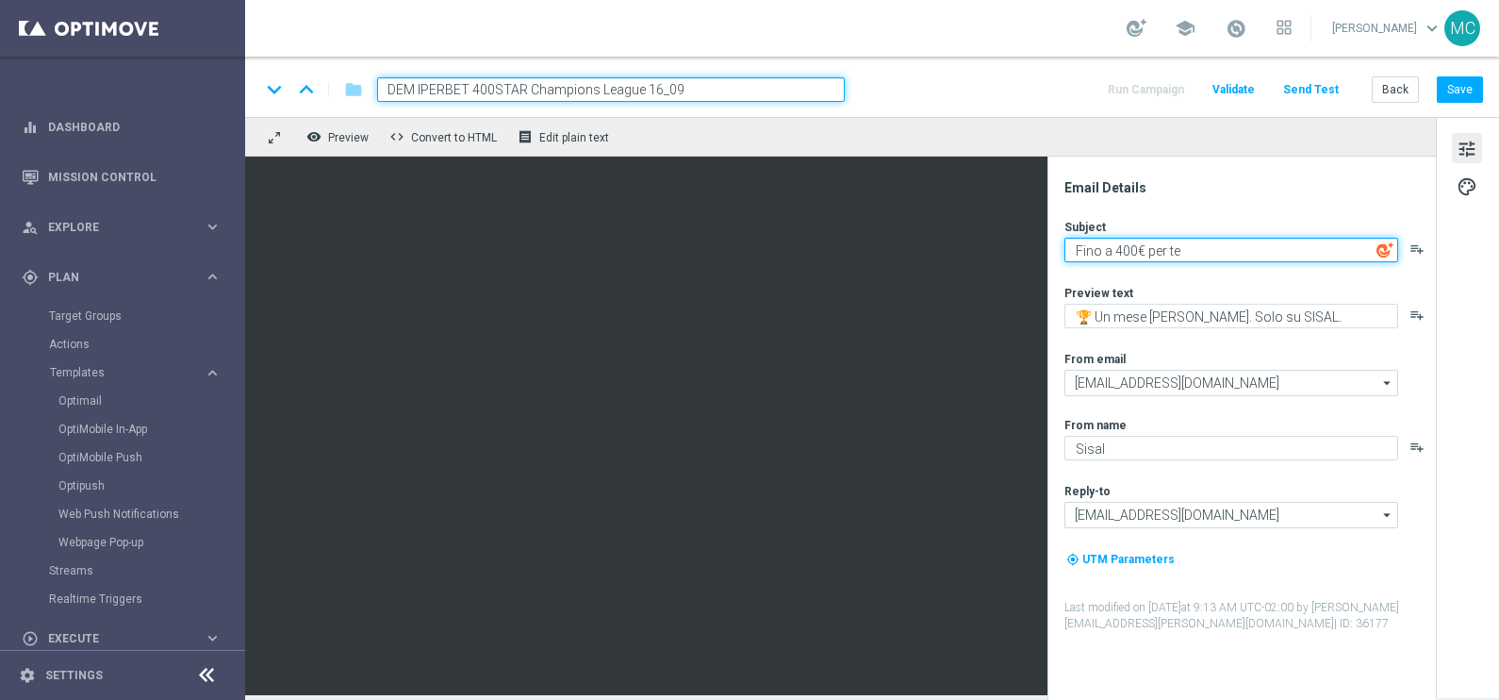
drag, startPoint x: 1144, startPoint y: 249, endPoint x: 1286, endPoint y: 261, distance: 142.9
click at [1144, 250] on textarea "Fino a 400€ per te" at bounding box center [1232, 250] width 334 height 25
type textarea "Fino a 400€ di bonus per te"
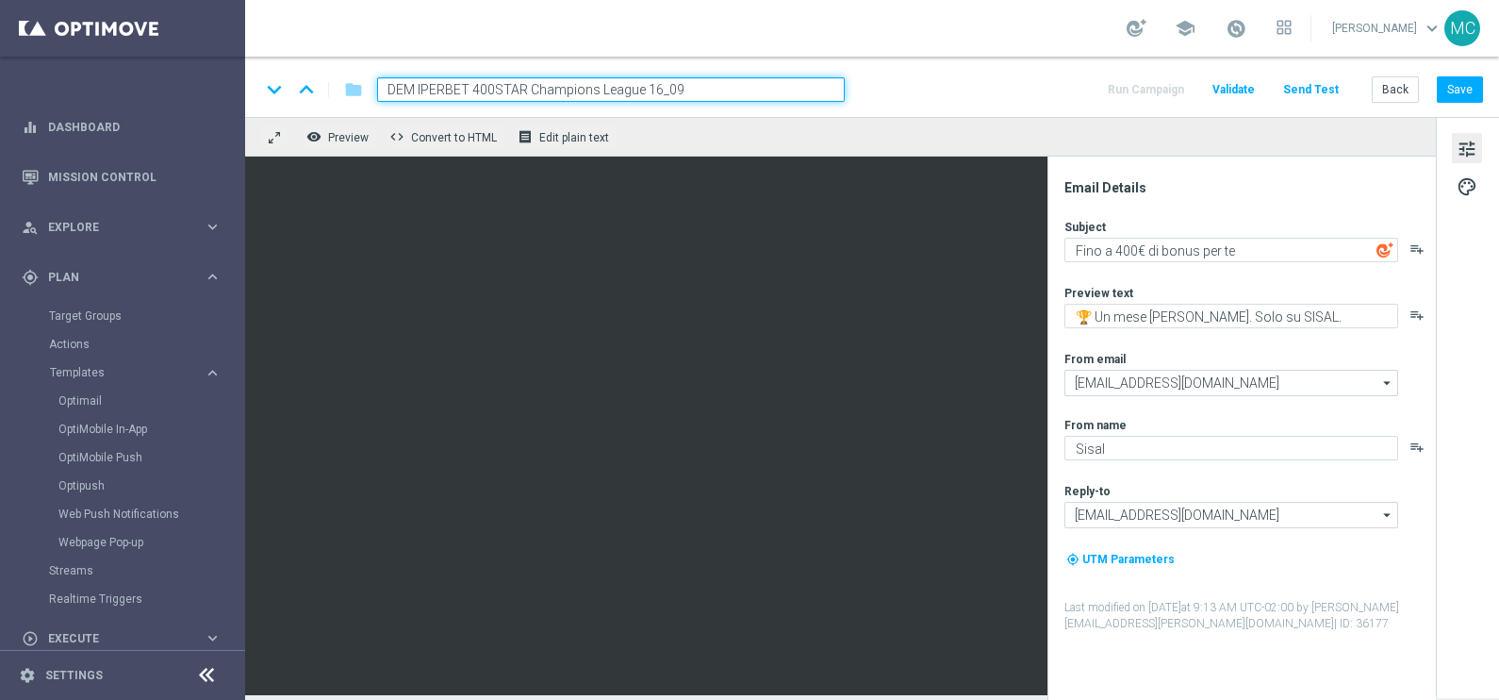
click at [1294, 193] on div "Email Details" at bounding box center [1250, 187] width 370 height 17
click at [1447, 90] on button "Save" at bounding box center [1460, 89] width 46 height 26
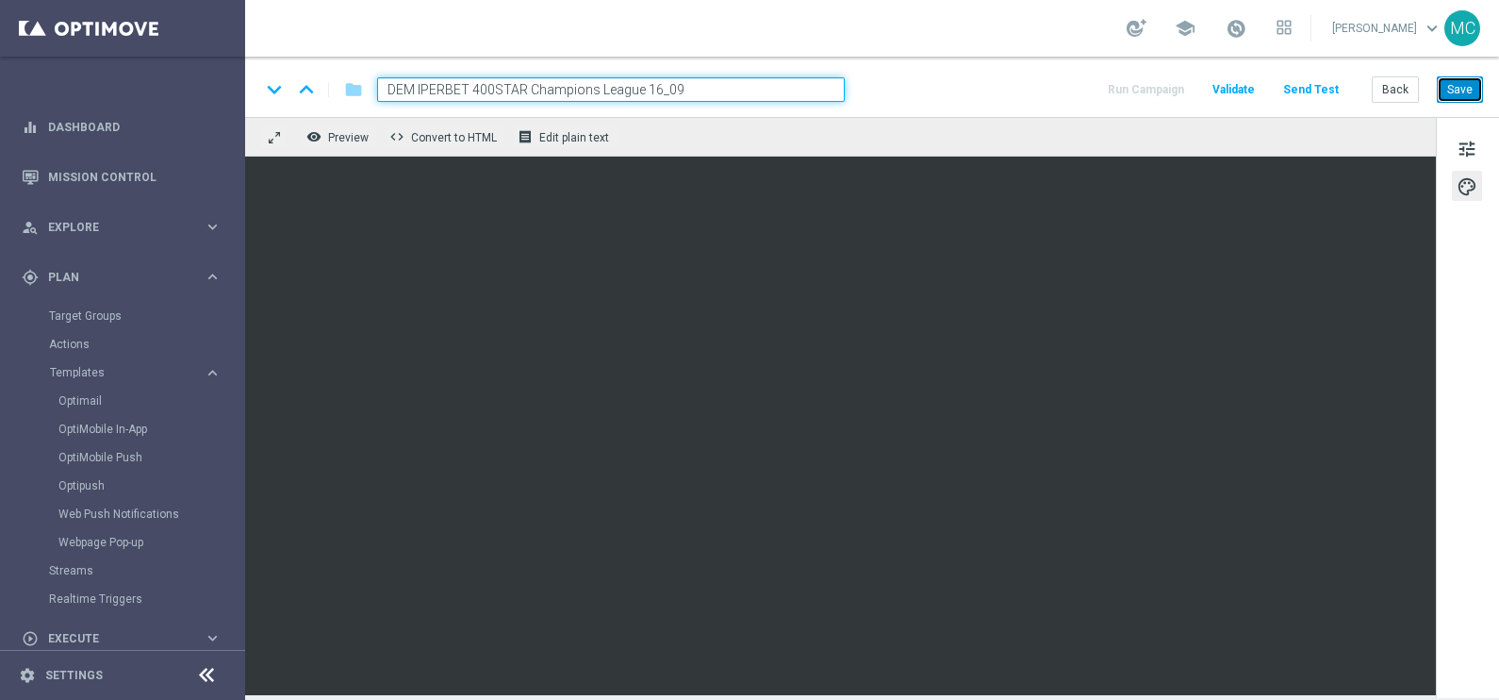
click at [1452, 79] on button "Save" at bounding box center [1460, 89] width 46 height 26
click at [1452, 77] on button "Save" at bounding box center [1460, 89] width 46 height 26
click at [1454, 88] on button "Save" at bounding box center [1460, 89] width 46 height 26
click at [1454, 149] on button "tune" at bounding box center [1467, 148] width 30 height 30
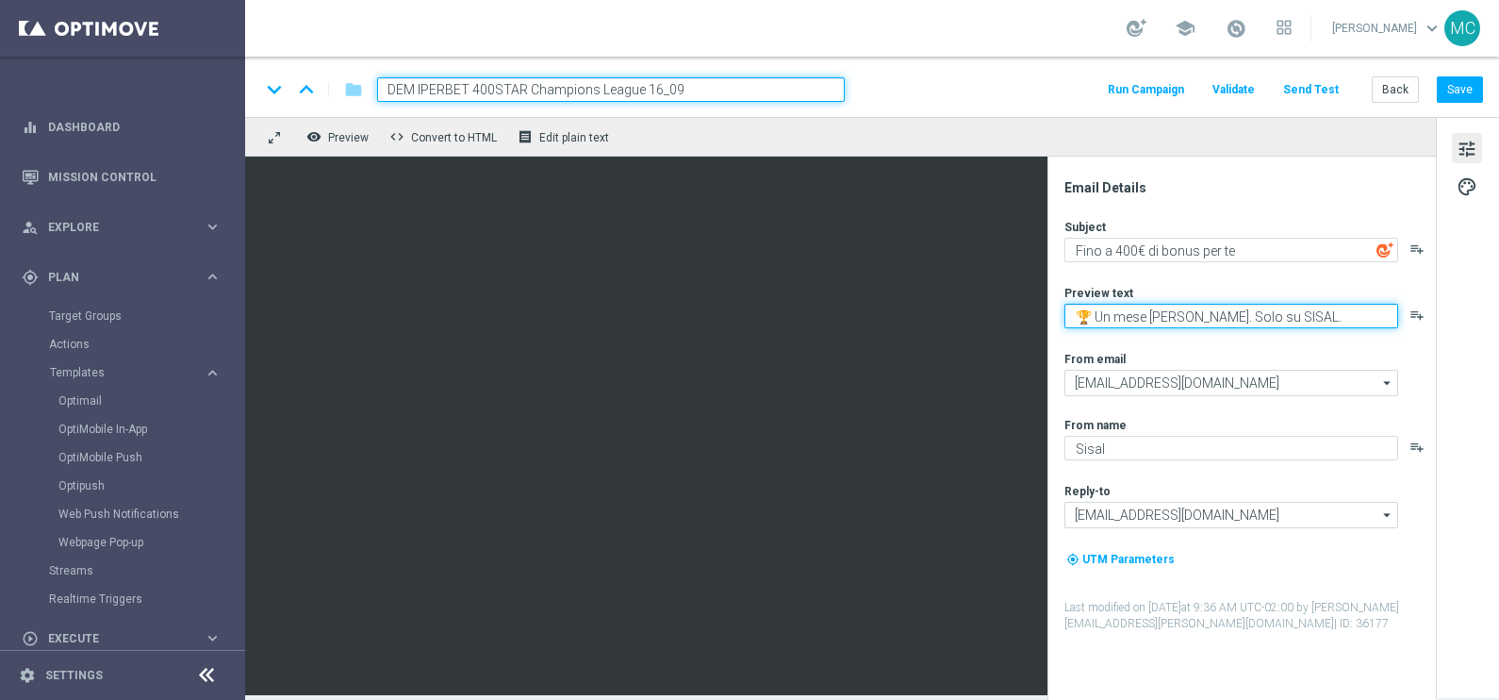
click at [1325, 315] on textarea "🏆 Un mese [PERSON_NAME]. Solo su SISAL." at bounding box center [1232, 316] width 334 height 25
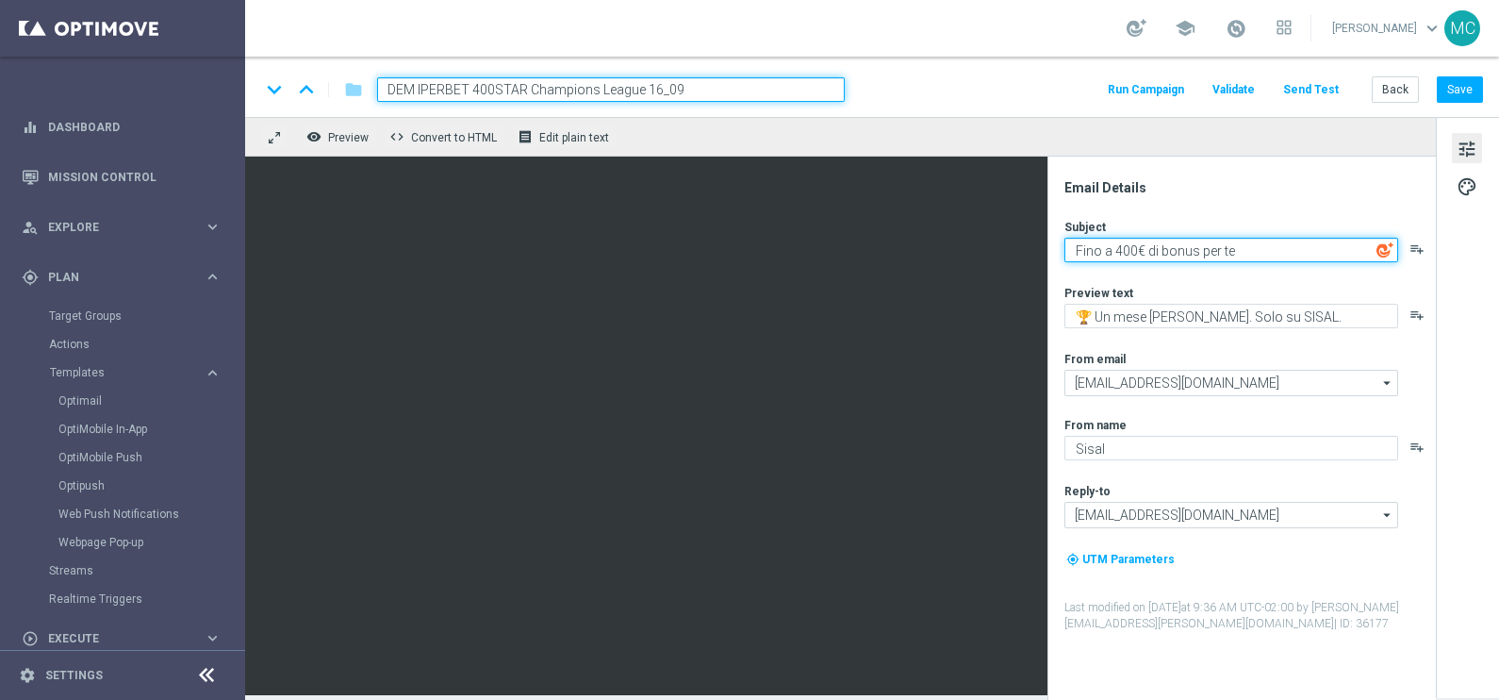
click at [1297, 240] on textarea "Fino a 400€ di bonus per te" at bounding box center [1232, 250] width 334 height 25
